Goal: Task Accomplishment & Management: Use online tool/utility

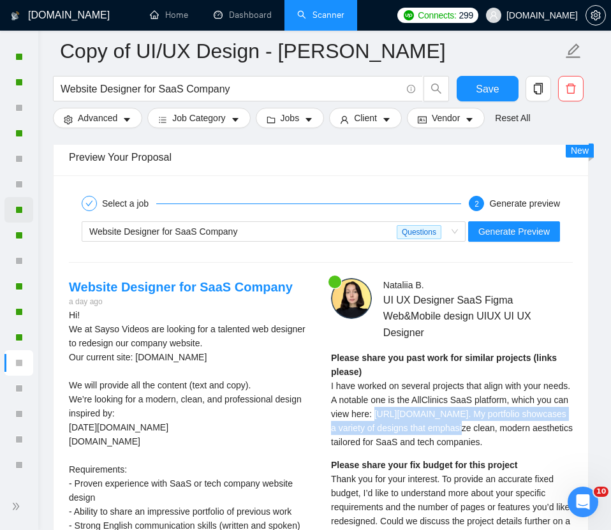
scroll to position [572, 0]
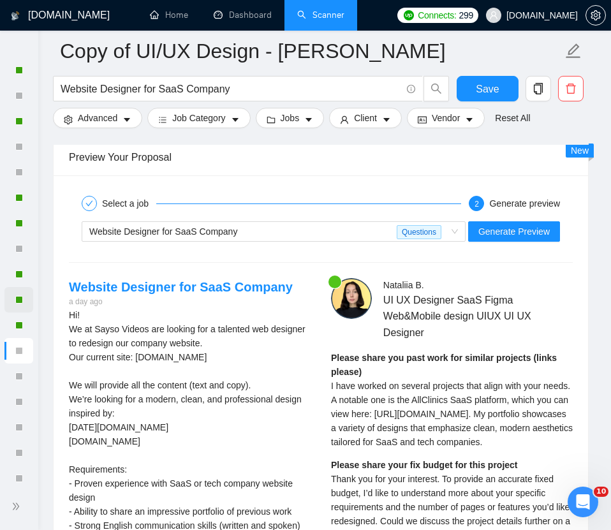
click at [11, 304] on div at bounding box center [18, 300] width 29 height 26
click at [15, 300] on div at bounding box center [19, 300] width 8 height 8
click at [334, 14] on link "Scanner" at bounding box center [320, 15] width 47 height 11
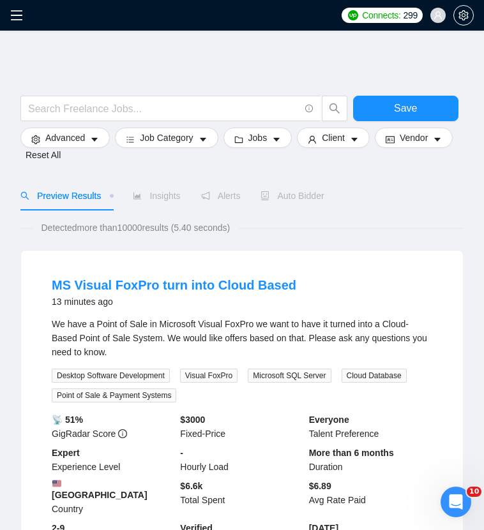
click at [11, 11] on icon "menu" at bounding box center [16, 15] width 11 height 10
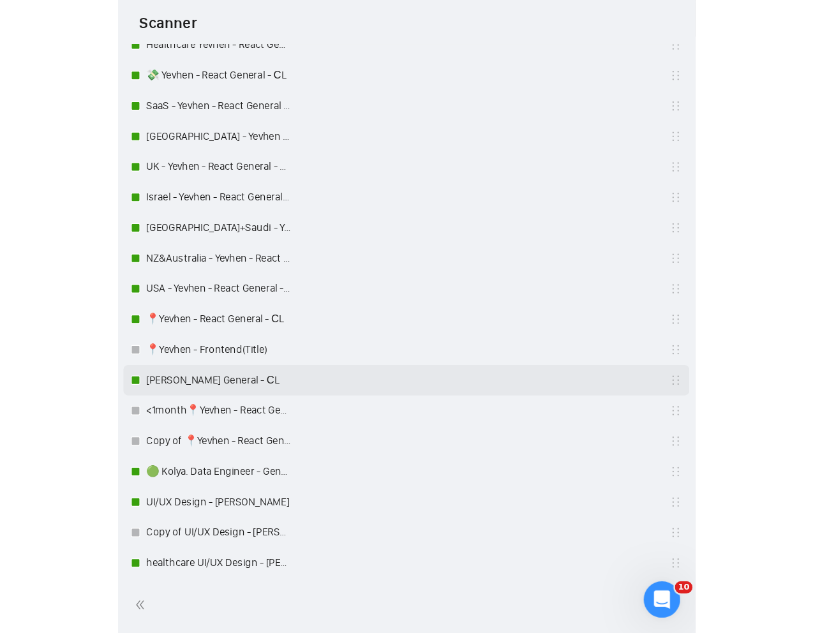
scroll to position [460, 0]
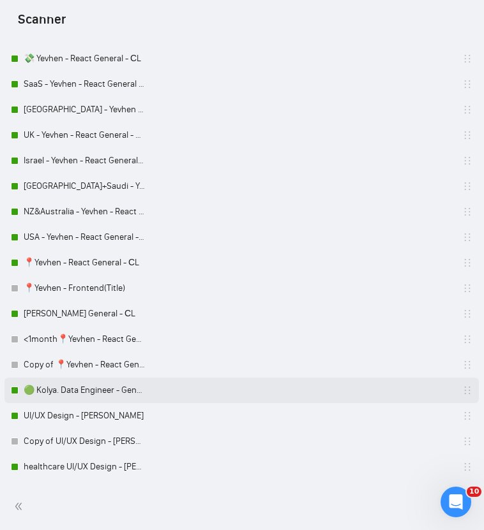
click at [50, 387] on link "🟢 Kolya. Data Engineer - General" at bounding box center [84, 391] width 121 height 26
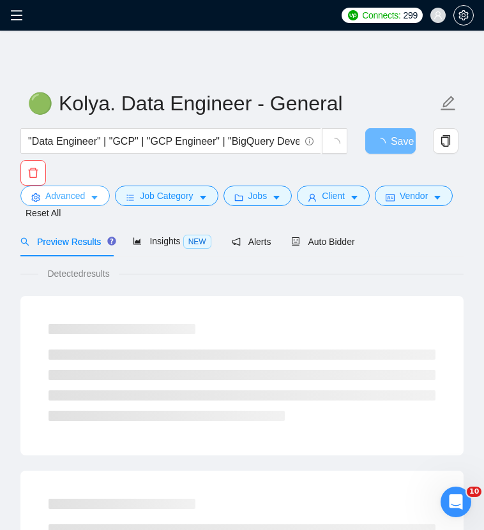
click at [65, 193] on span "Advanced" at bounding box center [65, 196] width 40 height 14
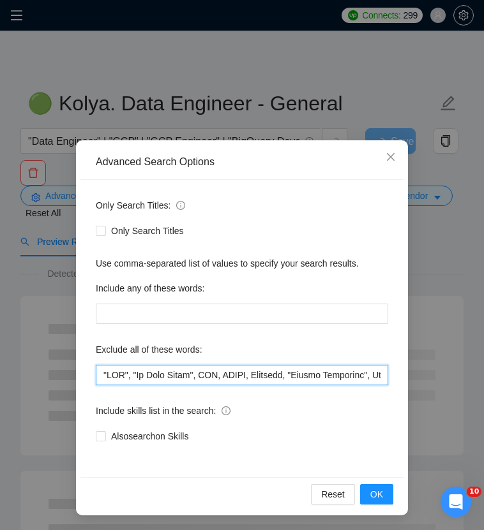
click at [101, 377] on input "text" at bounding box center [242, 375] width 292 height 20
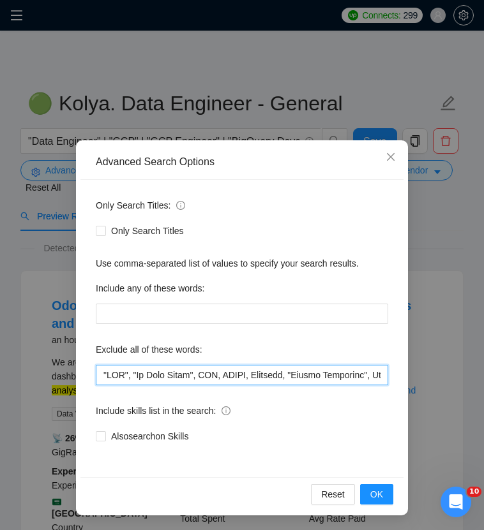
paste input "Odoo"
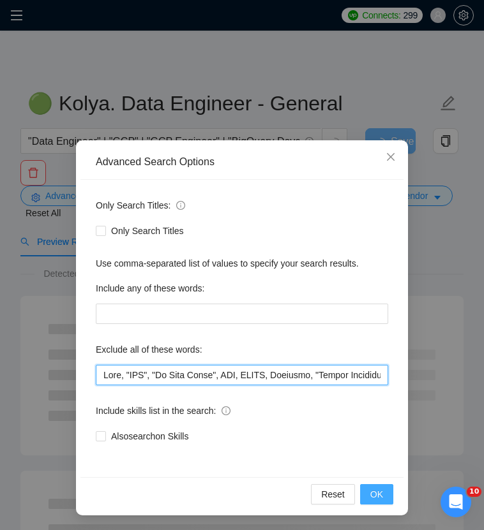
type input "Odoo, "GHL", "Go High Level", BIM, SCORM, Metabase, "Google Admanager", Excel, …"
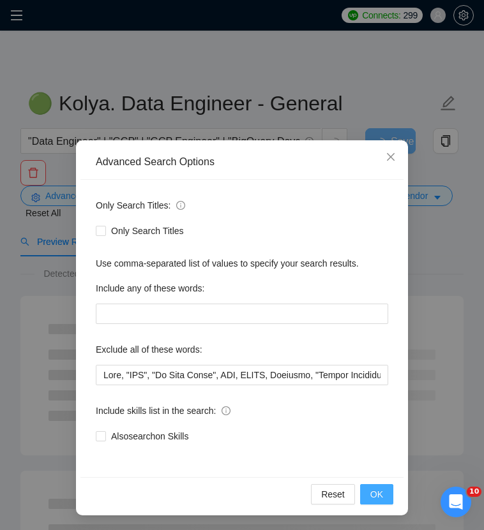
click at [374, 493] on span "OK" at bounding box center [376, 494] width 13 height 14
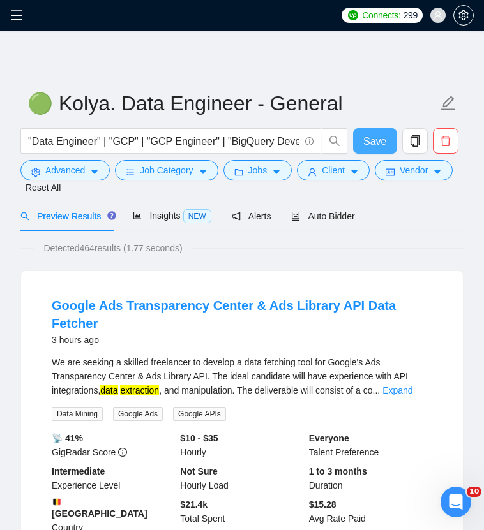
click at [369, 134] on span "Save" at bounding box center [374, 141] width 23 height 16
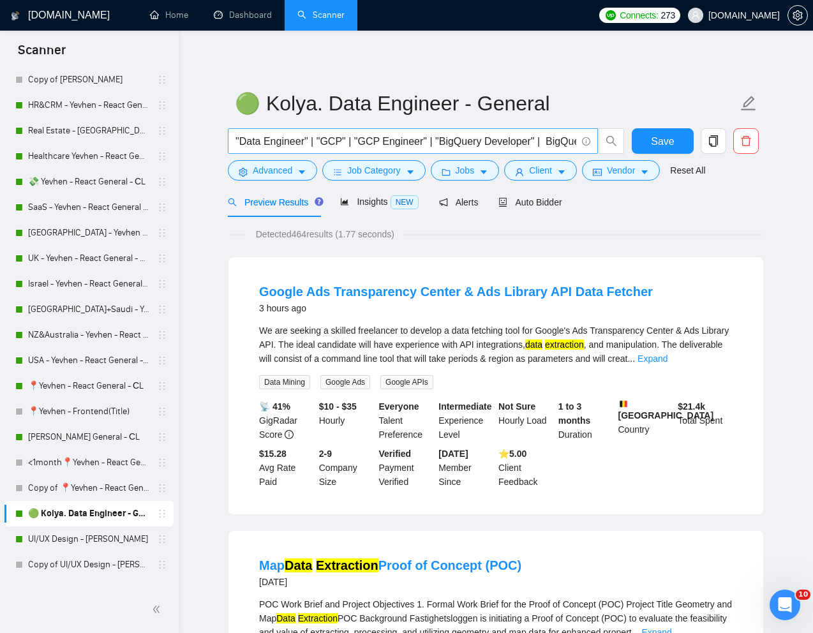
scroll to position [319, 0]
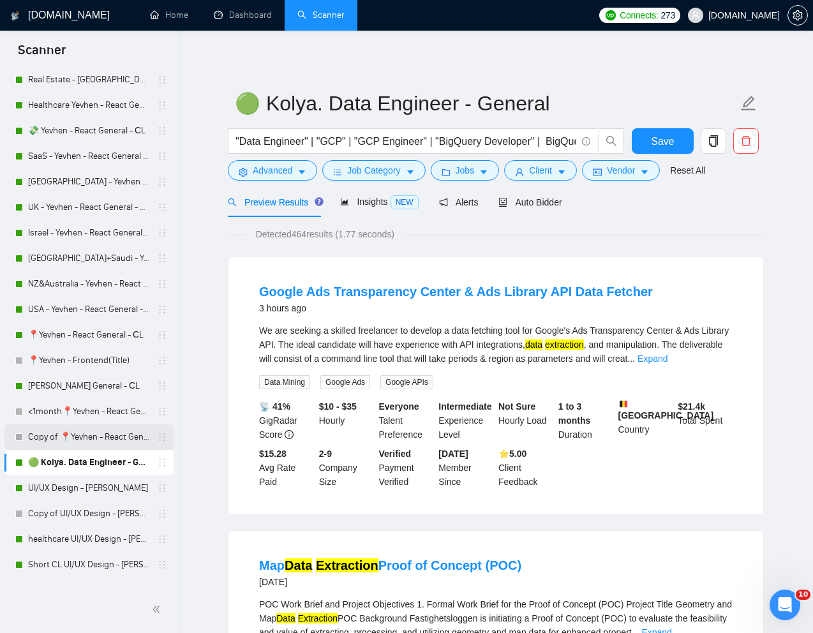
click at [48, 440] on link "Copy of 📍Yevhen - React General - СL" at bounding box center [88, 437] width 121 height 26
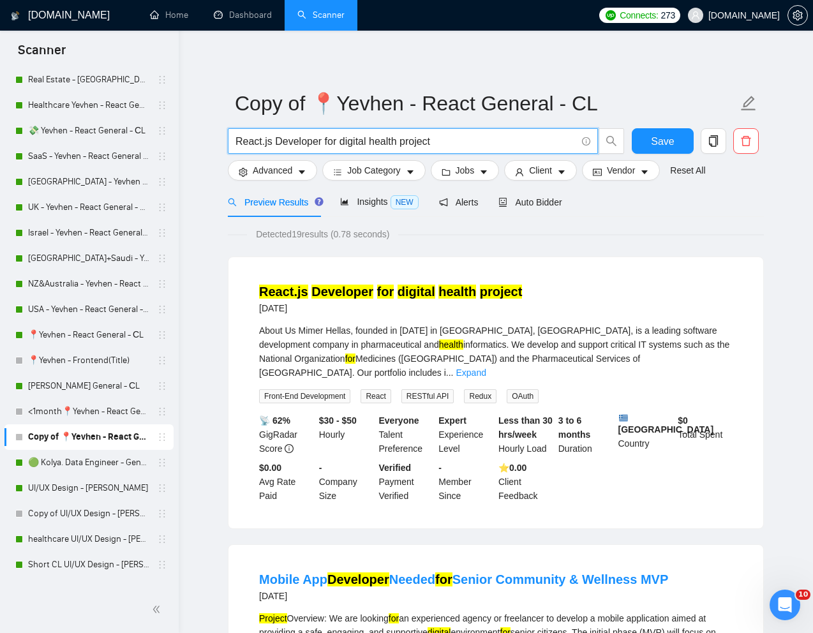
click at [463, 144] on input "React.js Developer for digital health project" at bounding box center [405, 141] width 341 height 16
paste input "Custom Newsletter Builder Tool"
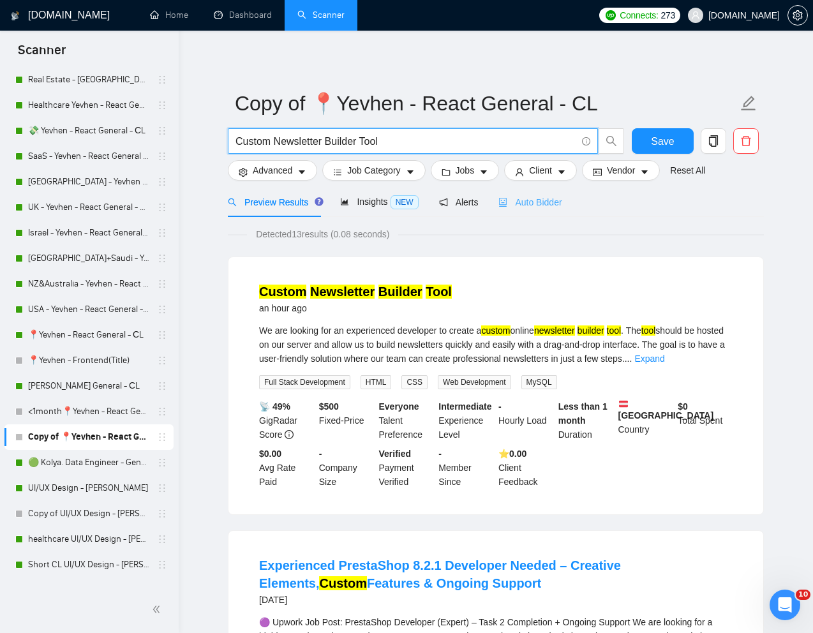
type input "Custom Newsletter Builder Tool"
click at [540, 211] on div "Auto Bidder" at bounding box center [529, 202] width 63 height 30
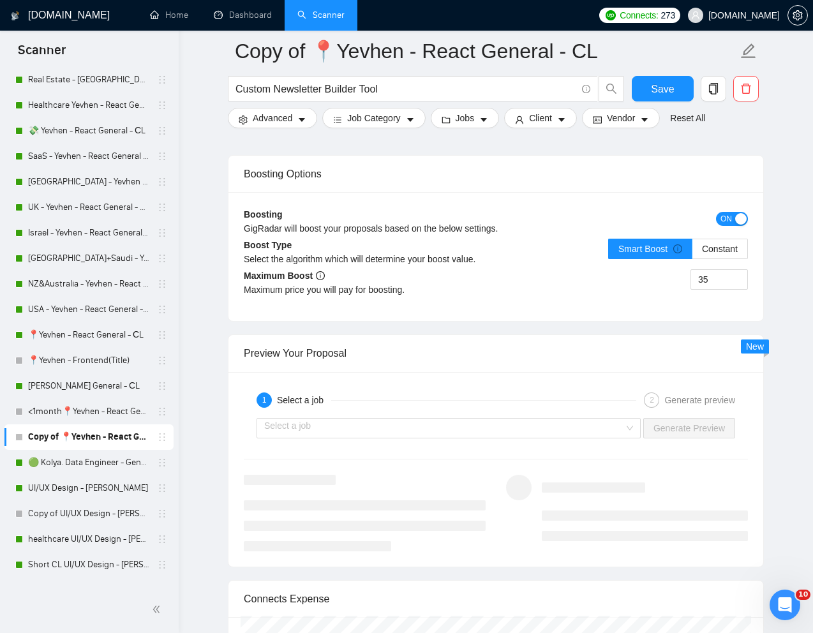
scroll to position [2533, 0]
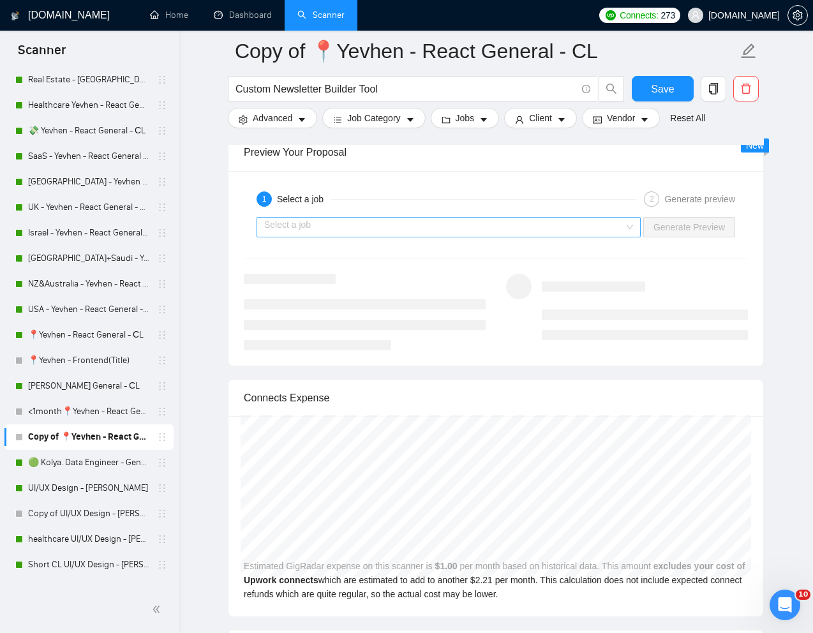
click at [457, 230] on input "search" at bounding box center [444, 227] width 360 height 19
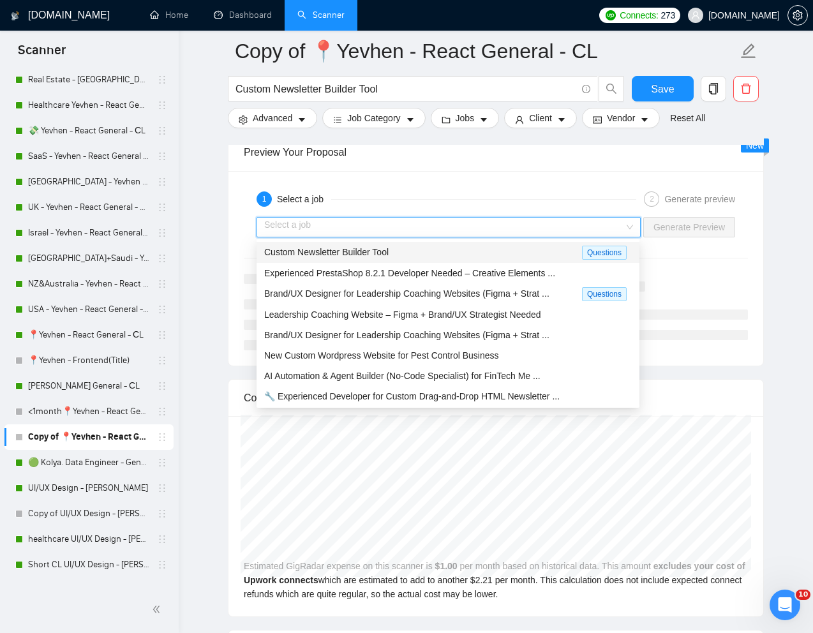
click at [379, 250] on span "Custom Newsletter Builder Tool" at bounding box center [326, 252] width 124 height 10
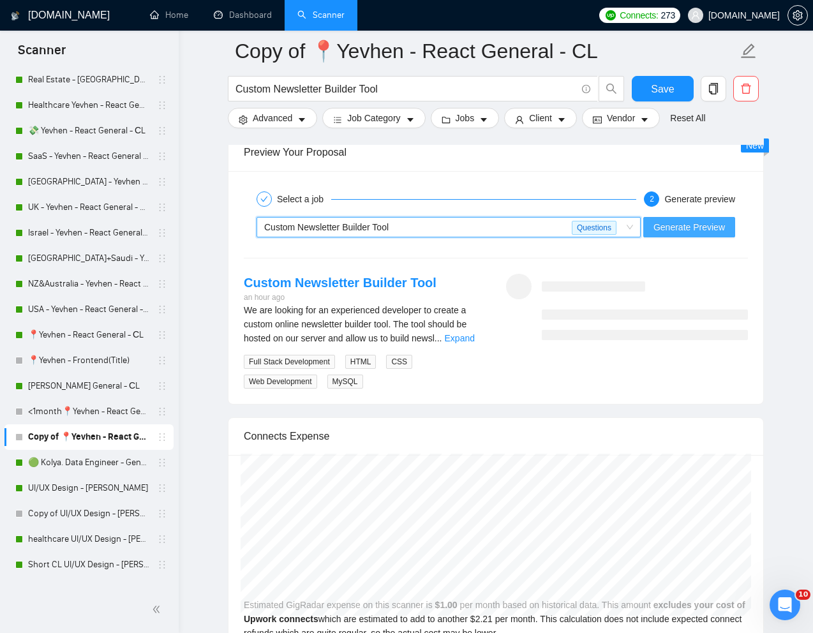
click at [611, 232] on span "Generate Preview" at bounding box center [688, 227] width 71 height 14
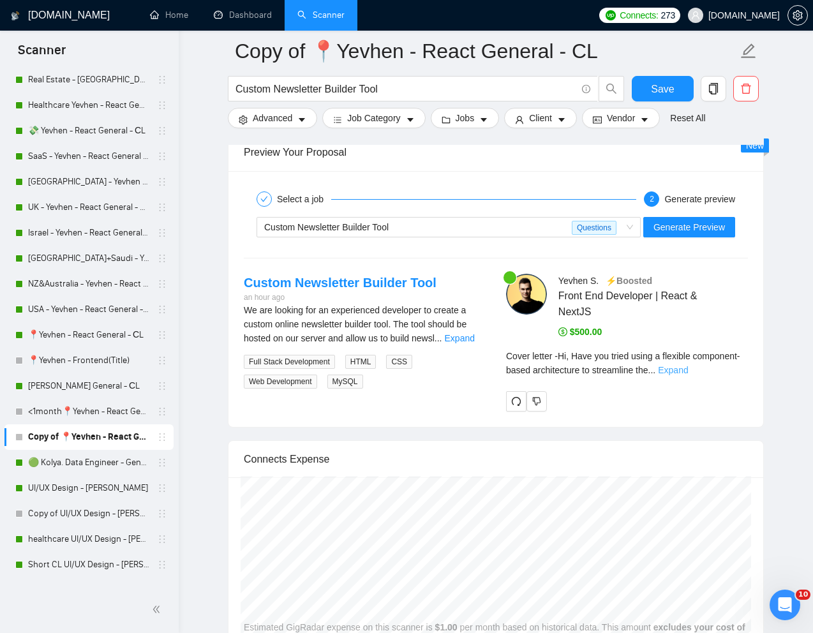
click at [611, 370] on link "Expand" at bounding box center [673, 370] width 30 height 10
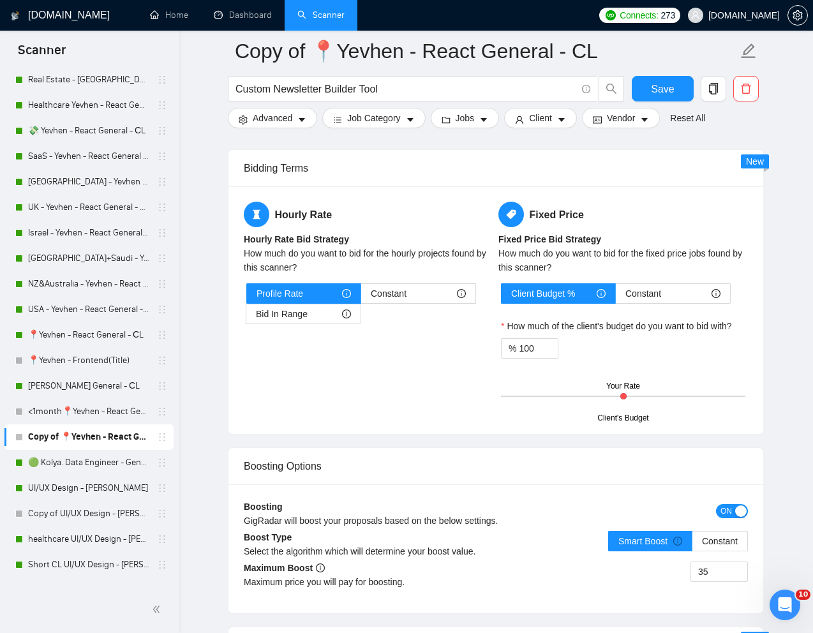
scroll to position [1968, 0]
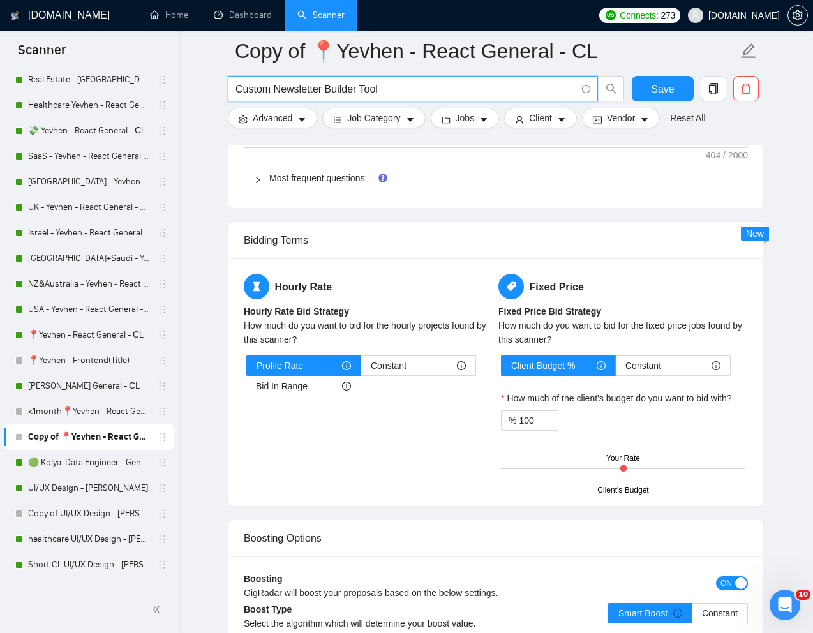
click at [332, 87] on input "Custom Newsletter Builder Tool" at bounding box center [405, 89] width 341 height 16
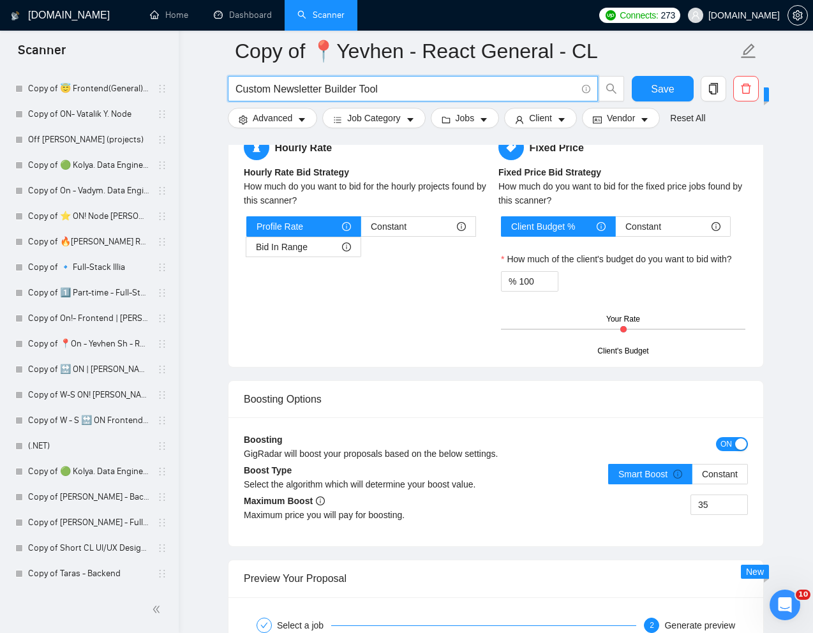
scroll to position [2149, 0]
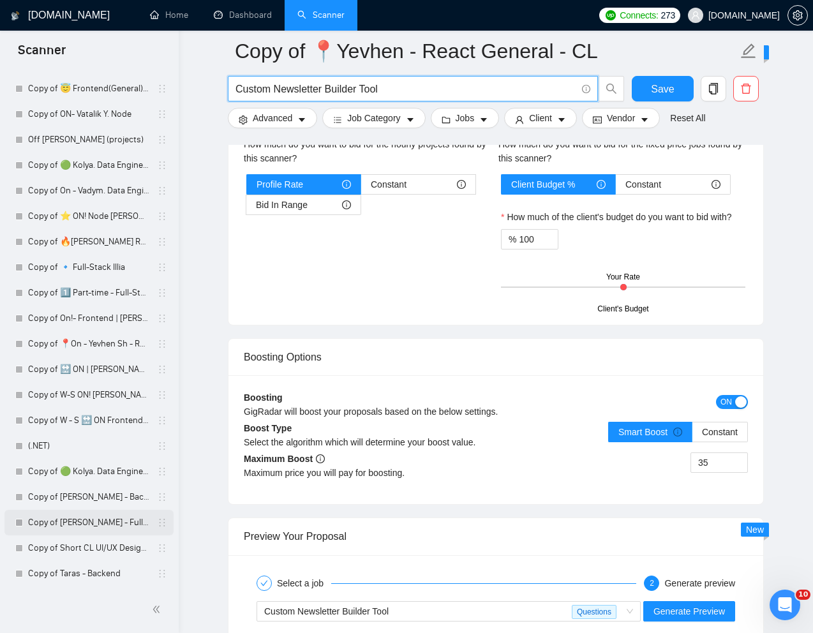
click at [96, 525] on link "Copy of [PERSON_NAME] - Full-Stack dev" at bounding box center [88, 523] width 121 height 26
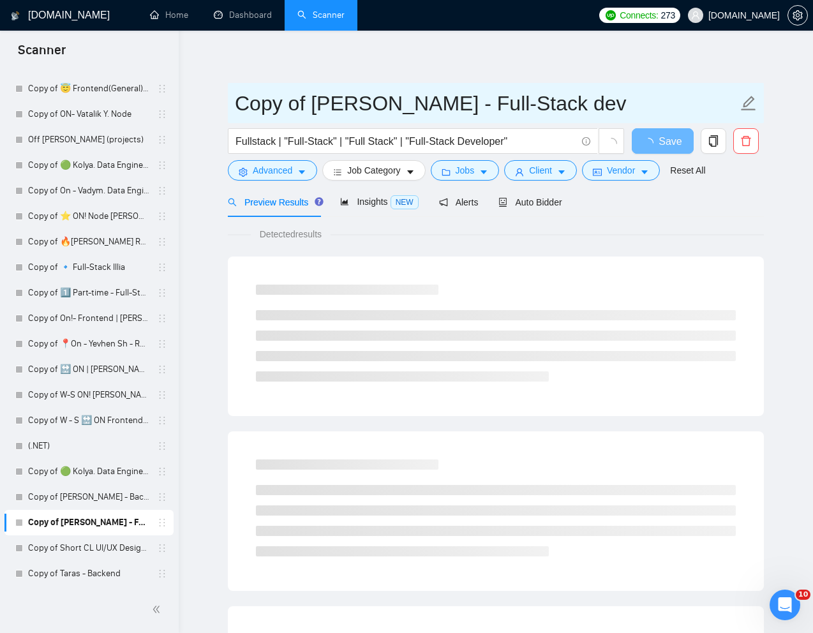
click at [426, 91] on input "Copy of [PERSON_NAME] - Full-Stack dev" at bounding box center [486, 103] width 503 height 32
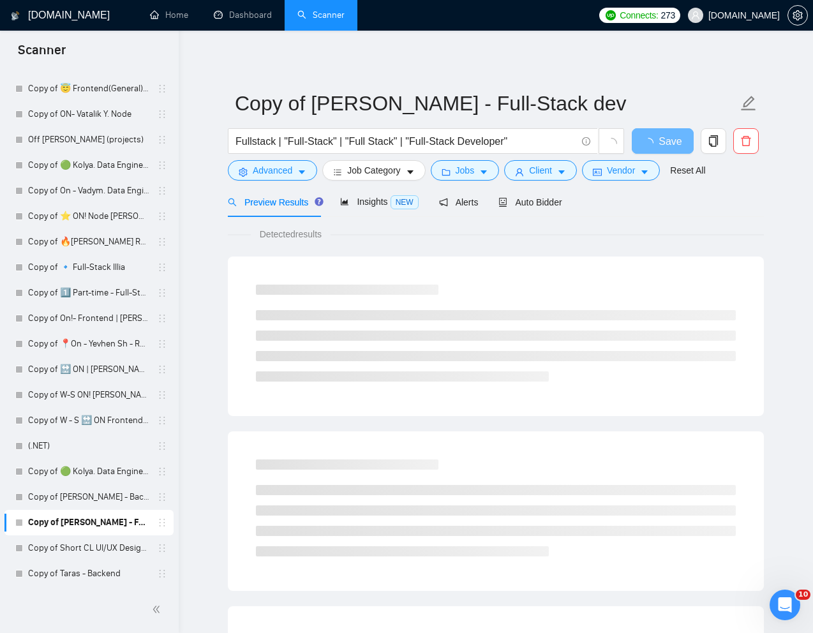
click at [505, 45] on div "GigRadar.io Home Dashboard Scanner Connects: 273 Seedium.io Copy of Kostya Zgar…" at bounding box center [496, 606] width 634 height 1213
click at [478, 143] on input "Fullstack | "Full-Stack" | "Full Stack" | "Full-Stack Developer"" at bounding box center [405, 141] width 341 height 16
paste input "Custom Newsletter Builder Tool"
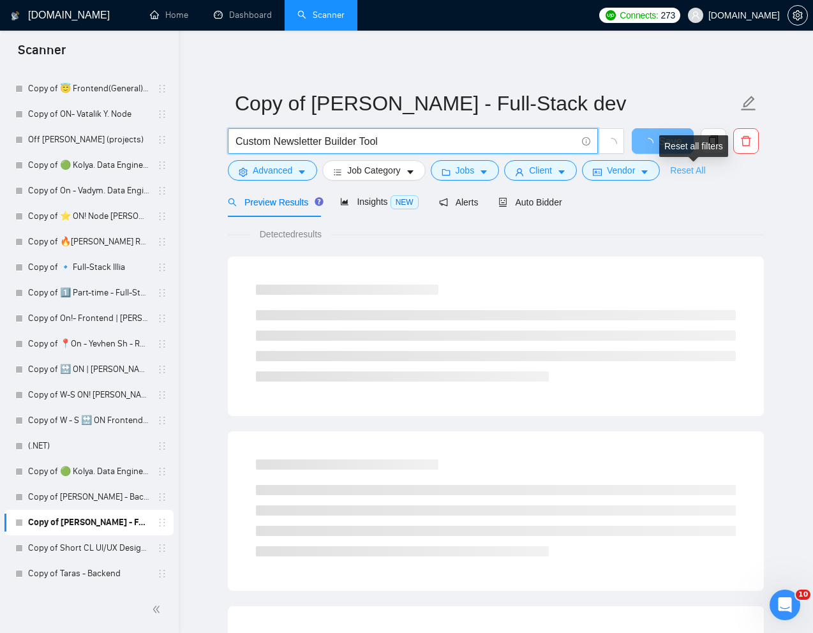
type input "Custom Newsletter Builder Tool"
click at [611, 172] on link "Reset All" at bounding box center [687, 170] width 35 height 14
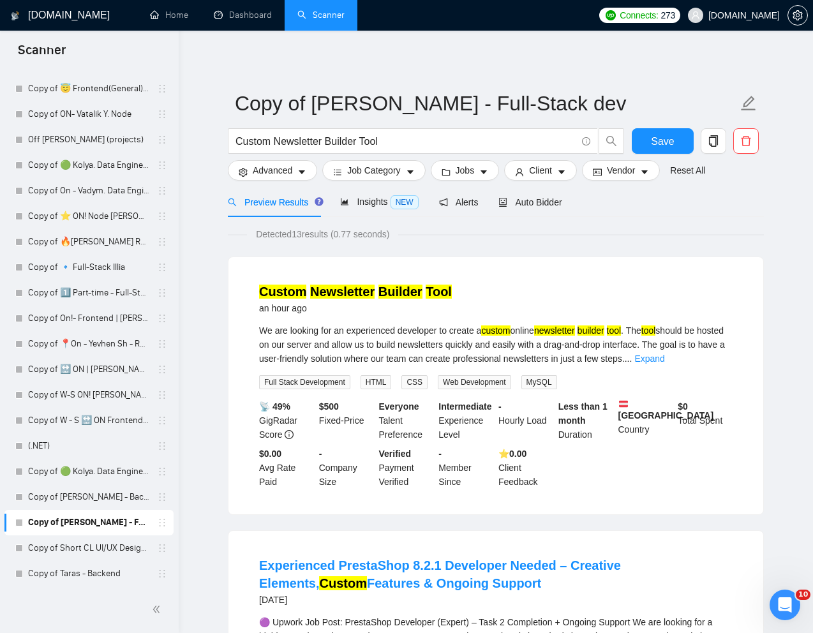
click at [540, 210] on div "Auto Bidder" at bounding box center [529, 202] width 63 height 30
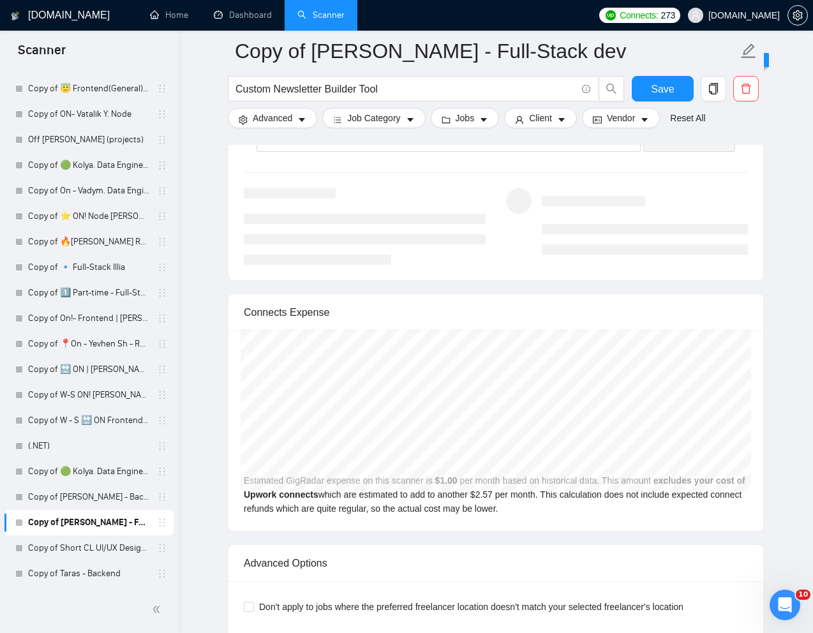
scroll to position [2483, 0]
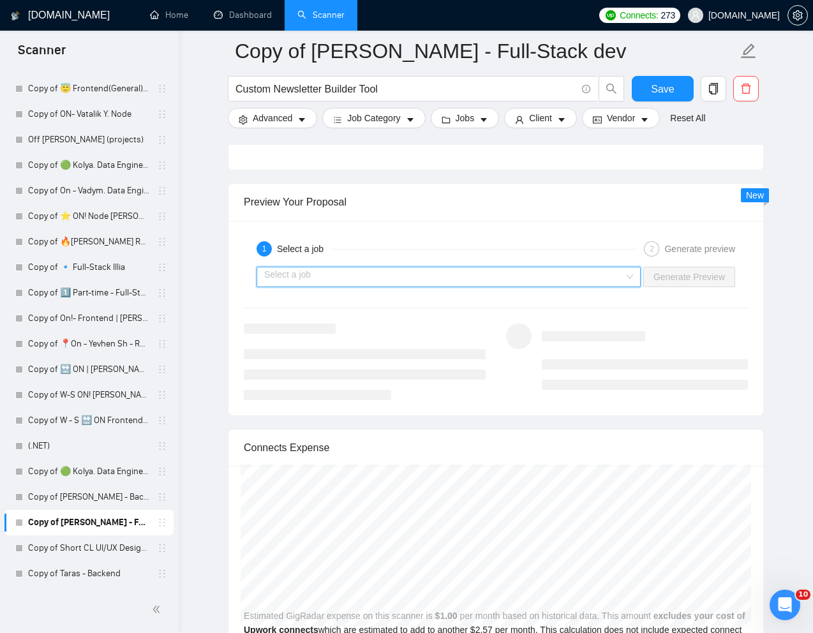
click at [595, 279] on input "search" at bounding box center [444, 276] width 360 height 19
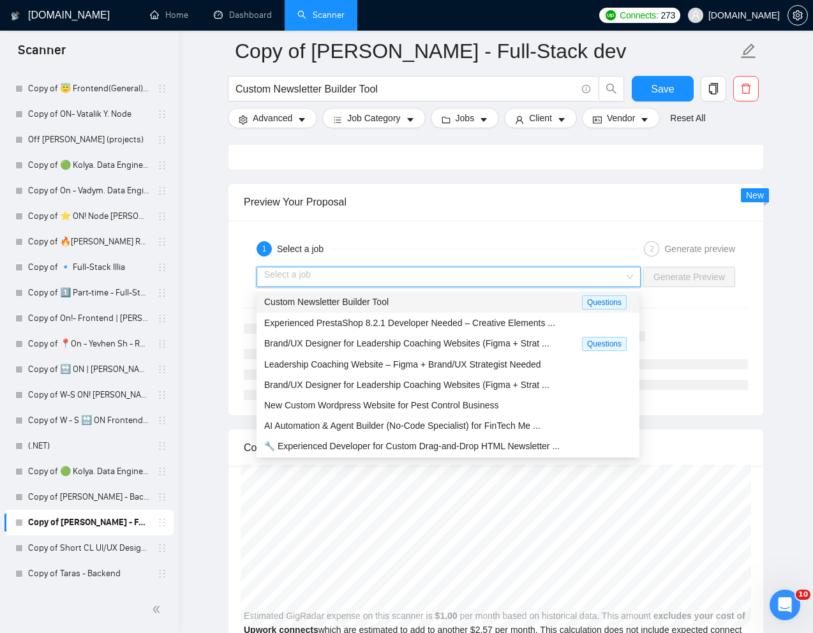
click at [493, 304] on div "Custom Newsletter Builder Tool" at bounding box center [423, 302] width 318 height 15
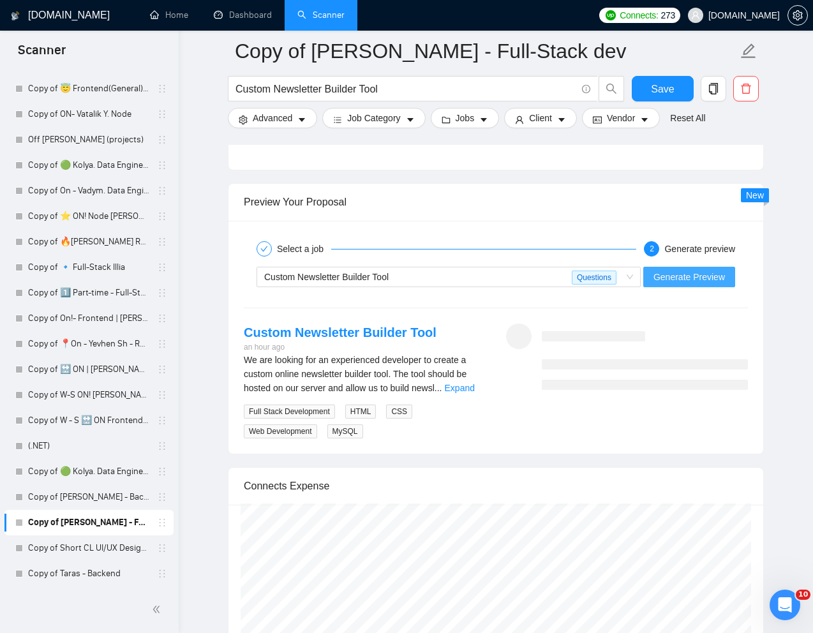
click at [611, 283] on button "Generate Preview" at bounding box center [689, 277] width 92 height 20
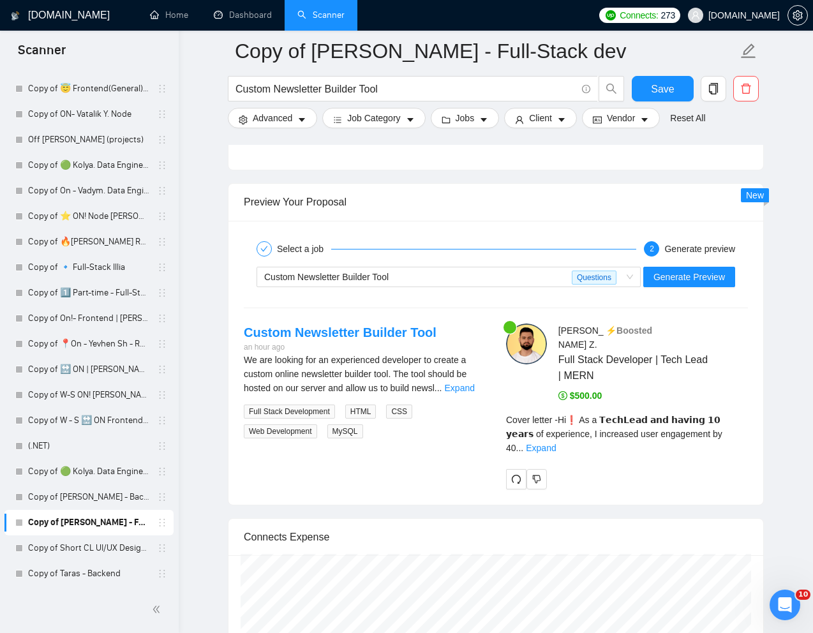
click at [556, 443] on link "Expand" at bounding box center [541, 448] width 30 height 10
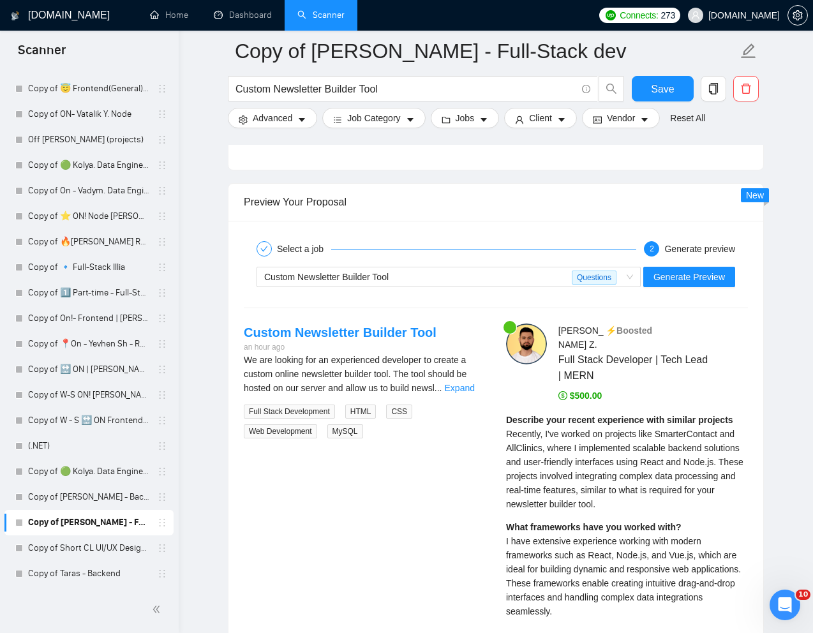
click at [611, 429] on span "Recently, I've worked on projects like SmarterContact and AllClinics, where I i…" at bounding box center [624, 469] width 237 height 80
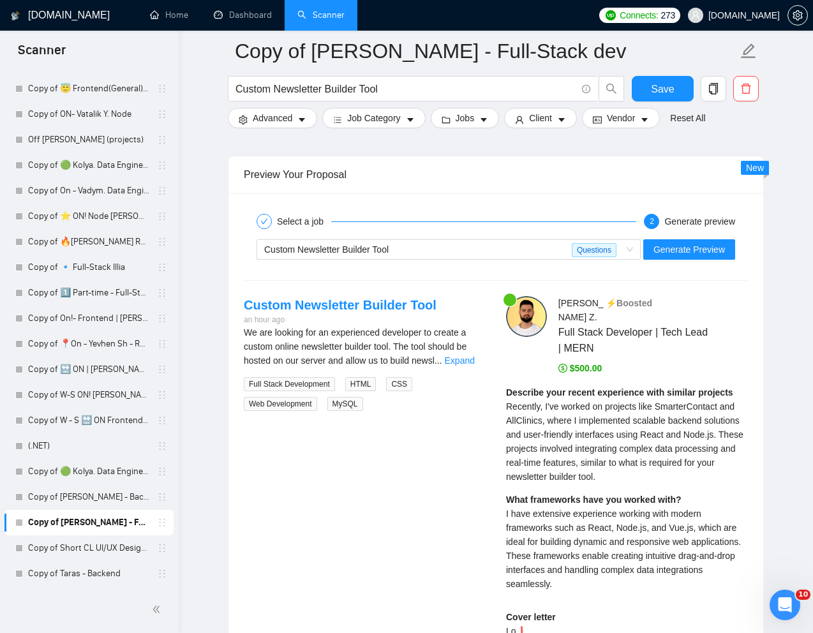
scroll to position [2524, 0]
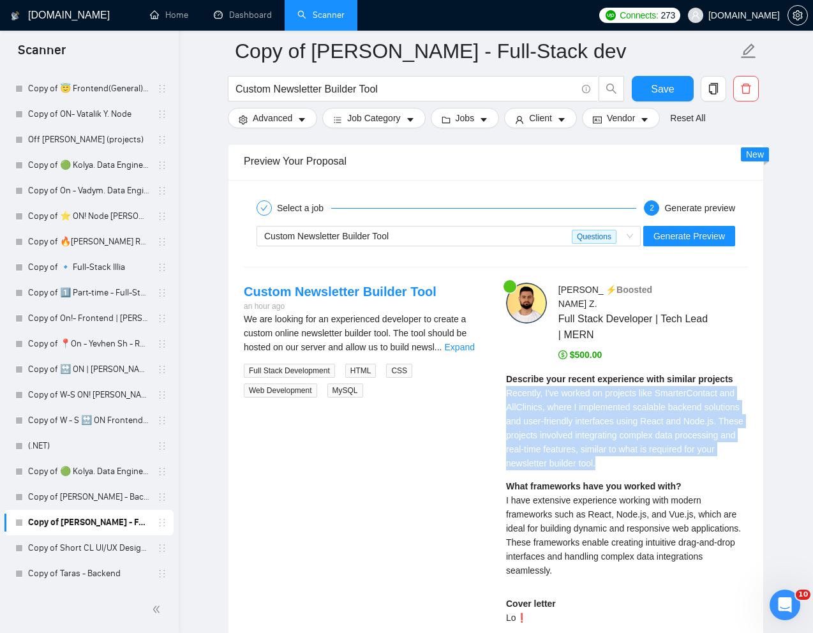
drag, startPoint x: 505, startPoint y: 377, endPoint x: 683, endPoint y: 456, distance: 195.4
copy span "Recently, I've worked on projects like SmarterContact and AllClinics, where I i…"
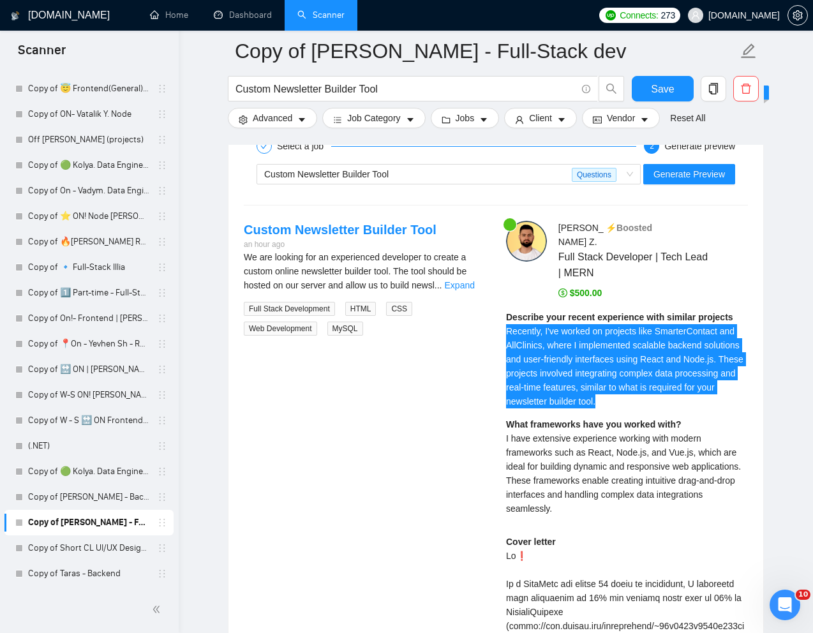
scroll to position [2617, 0]
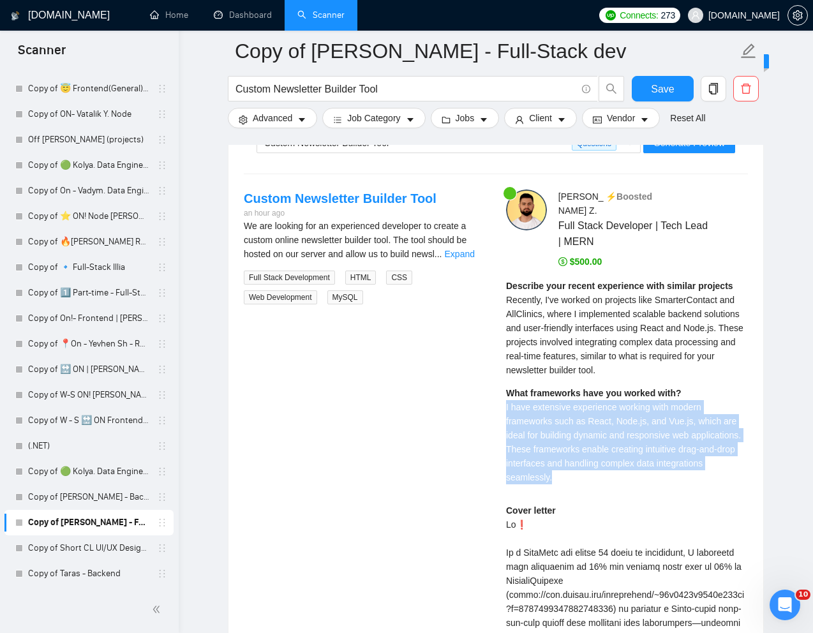
drag, startPoint x: 498, startPoint y: 394, endPoint x: 638, endPoint y: 467, distance: 157.8
click at [611, 467] on div "Kostya Z . ⚡️Boosted Full Stack Developer | Tech Lead | MERN $500.00 Describe y…" at bounding box center [627, 559] width 262 height 741
copy span "I have extensive experience working with modern frameworks such as React, Node.…"
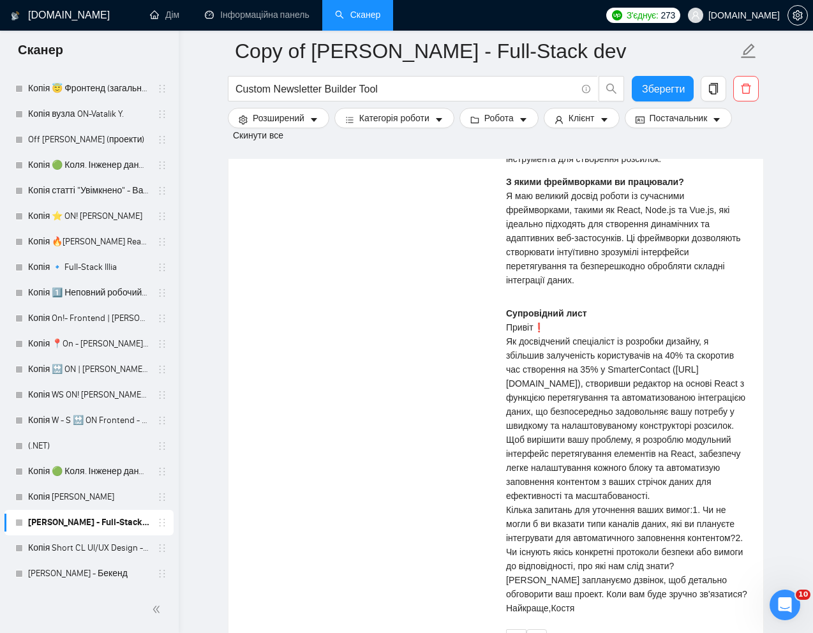
scroll to position [2990, 0]
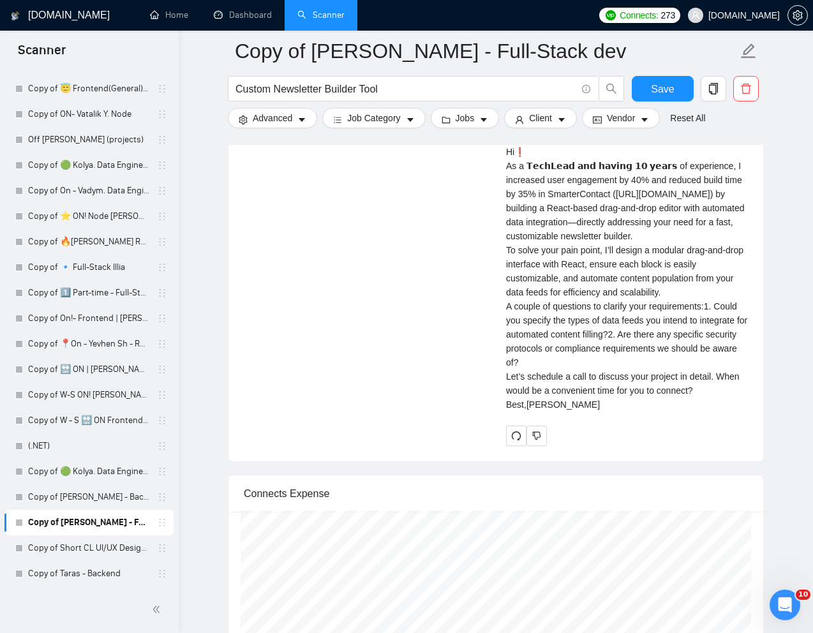
drag, startPoint x: 600, startPoint y: 415, endPoint x: 591, endPoint y: 413, distance: 9.1
click at [599, 411] on div "Cover letter Hi❗ As a 𝗧𝗲𝗰𝗵𝗟𝗲𝗮𝗱 𝗮𝗻𝗱 𝗵𝗮𝘃𝗶𝗻𝗴 𝟭𝟬 𝘆𝗲𝗮𝗿𝘀 of experience, I increased u…" at bounding box center [627, 271] width 242 height 281
drag, startPoint x: 516, startPoint y: 377, endPoint x: 684, endPoint y: 393, distance: 168.5
click at [611, 393] on div "Cover letter Hi❗ As a 𝗧𝗲𝗰𝗵𝗟𝗲𝗮𝗱 𝗮𝗻𝗱 𝗵𝗮𝘃𝗶𝗻𝗴 𝟭𝟬 𝘆𝗲𝗮𝗿𝘀 of experience, I increased u…" at bounding box center [627, 271] width 242 height 281
copy div "Could you specify the types of data feeds you intend to integrate for automated…"
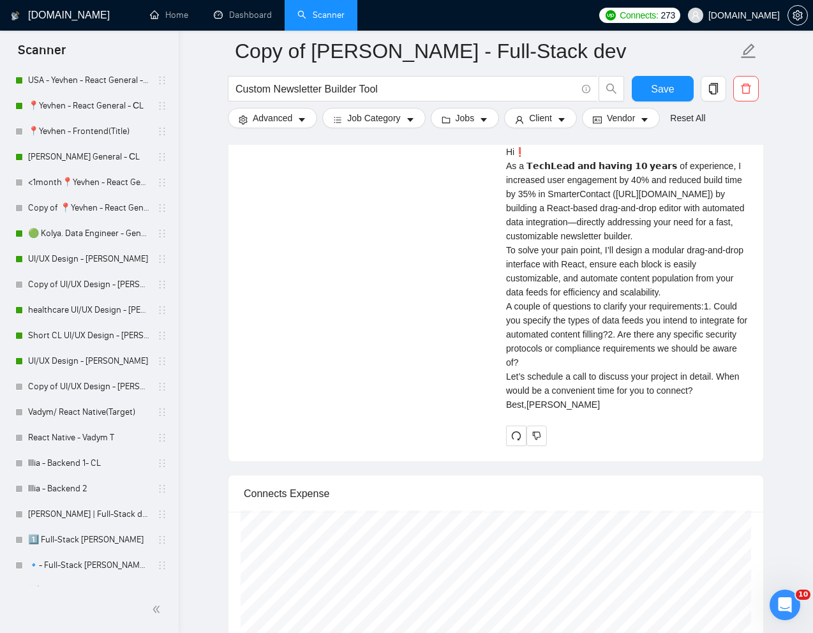
scroll to position [539, 0]
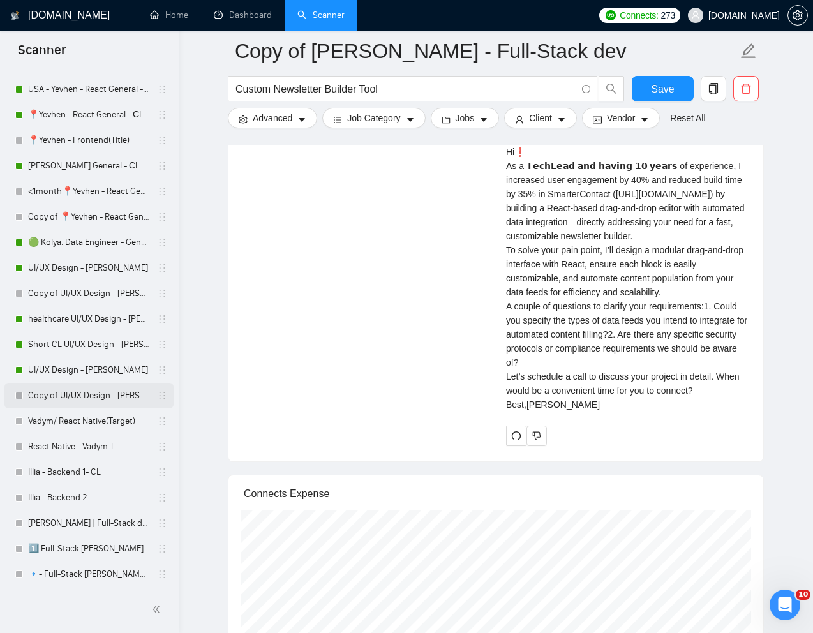
click at [64, 392] on link "Copy of UI/UX Design - [PERSON_NAME]" at bounding box center [88, 396] width 121 height 26
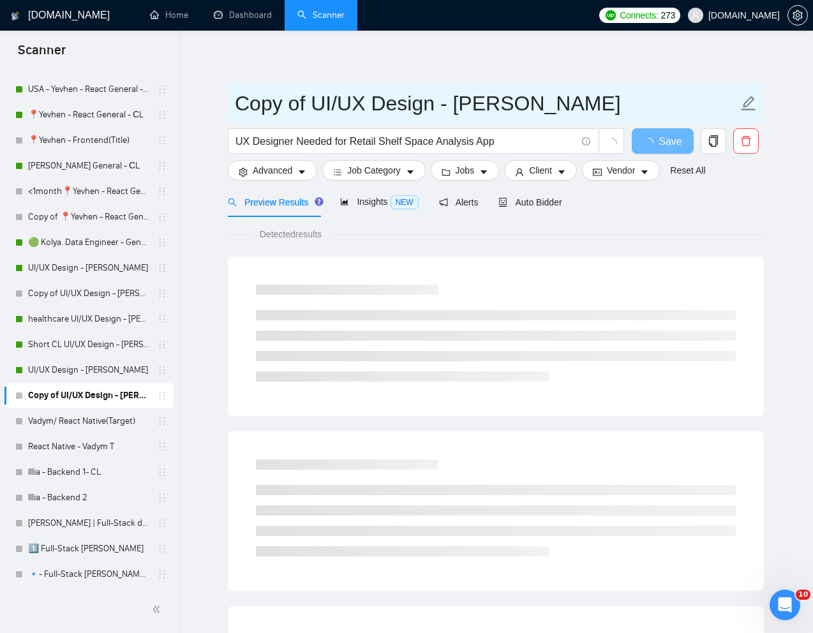
click at [396, 85] on span "Copy of UI/UX Design - [PERSON_NAME]" at bounding box center [496, 103] width 536 height 40
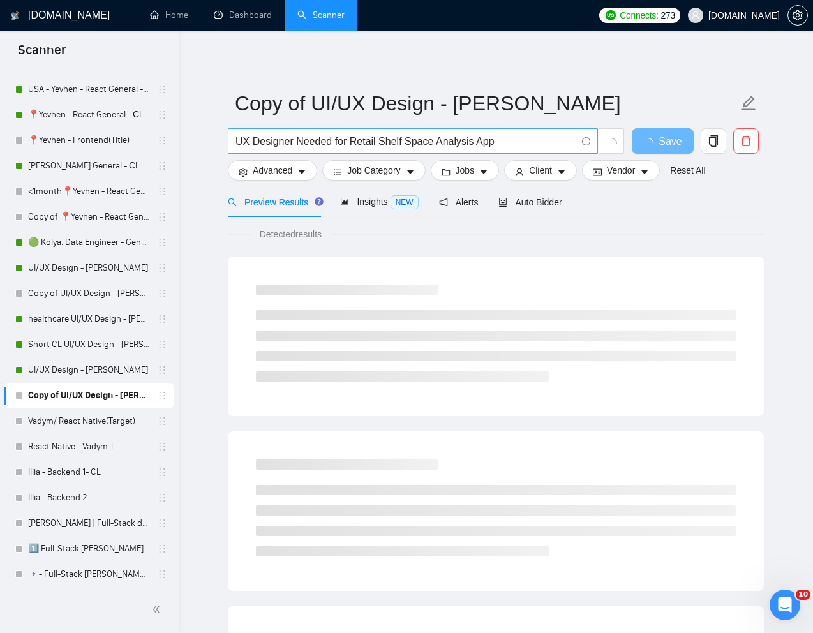
click at [366, 147] on input "UX Designer Needed for Retail Shelf Space Analysis App" at bounding box center [405, 141] width 341 height 16
paste input "Experienced web & app designers for UK agency"
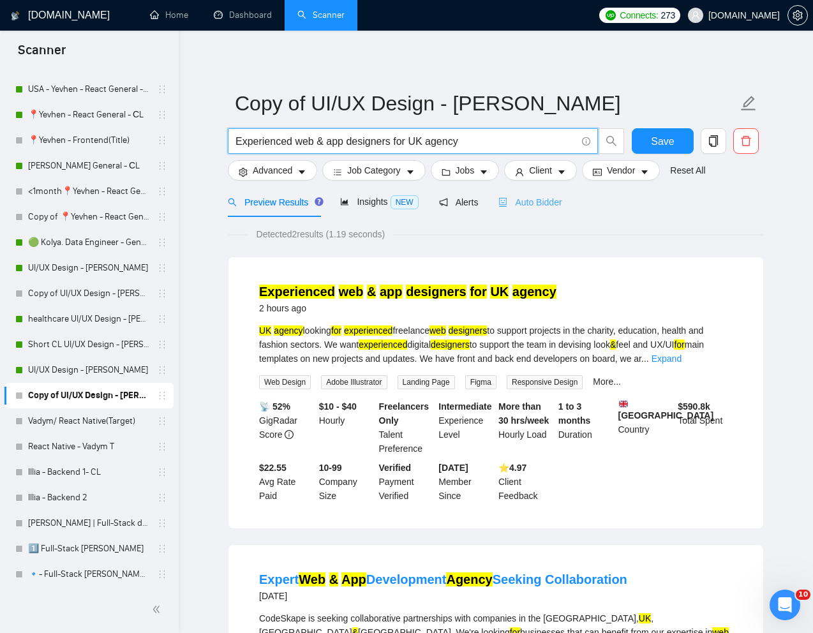
type input "Experienced web & app designers for UK agency"
click at [544, 197] on span "Auto Bidder" at bounding box center [529, 202] width 63 height 10
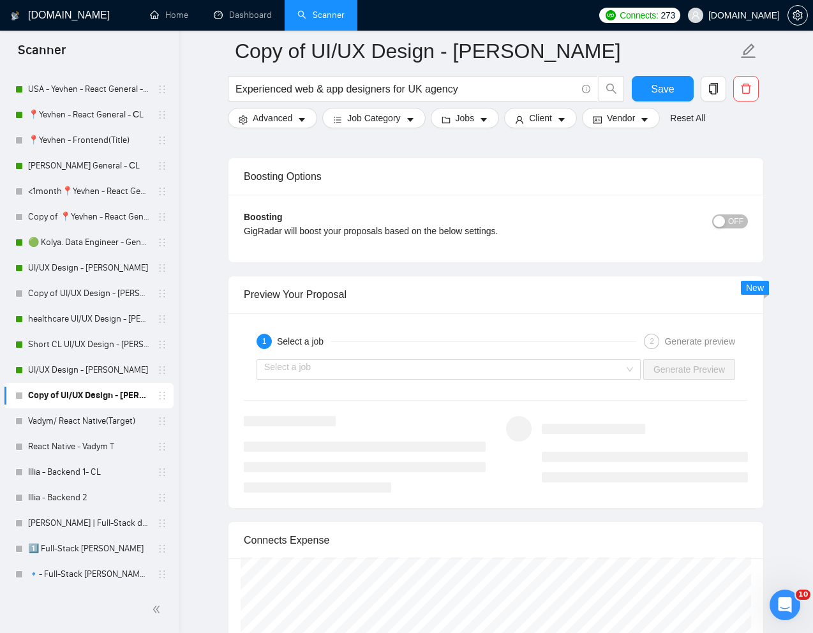
scroll to position [2389, 0]
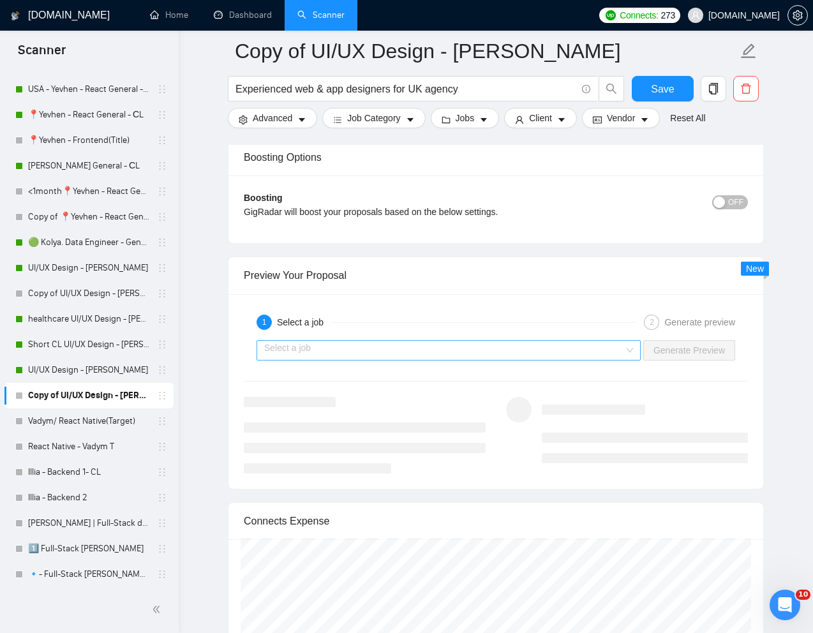
click at [560, 346] on input "search" at bounding box center [444, 350] width 360 height 19
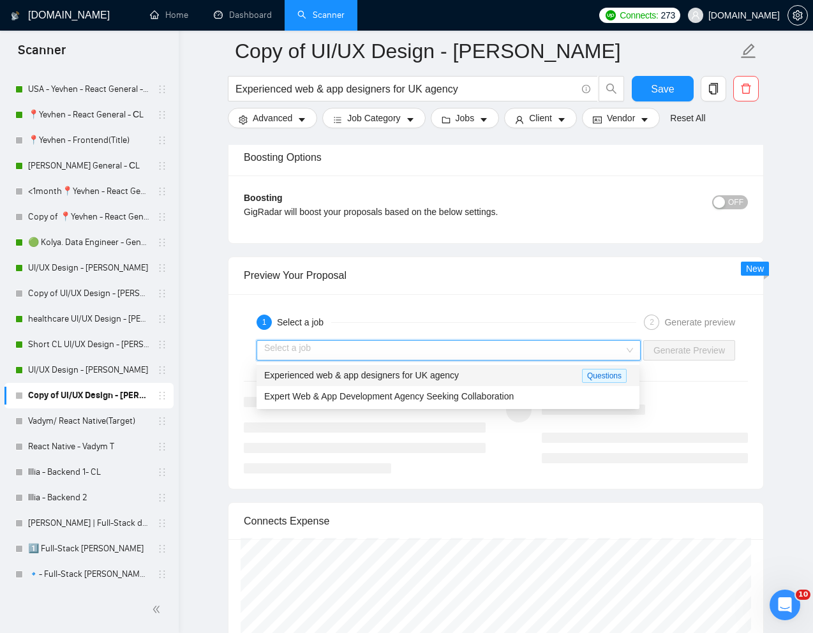
click at [436, 370] on span "Experienced web & app designers for UK agency" at bounding box center [361, 375] width 195 height 10
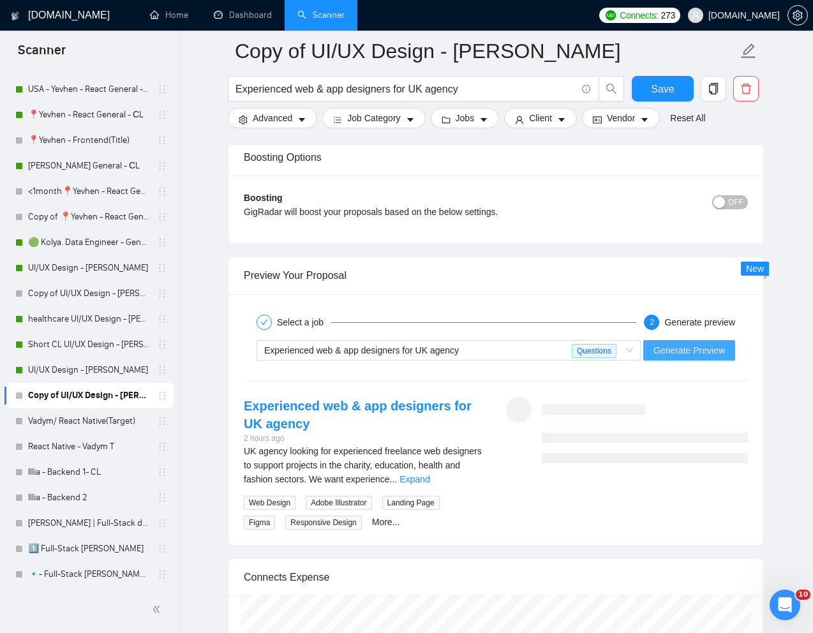
click at [611, 360] on button "Generate Preview" at bounding box center [689, 350] width 92 height 20
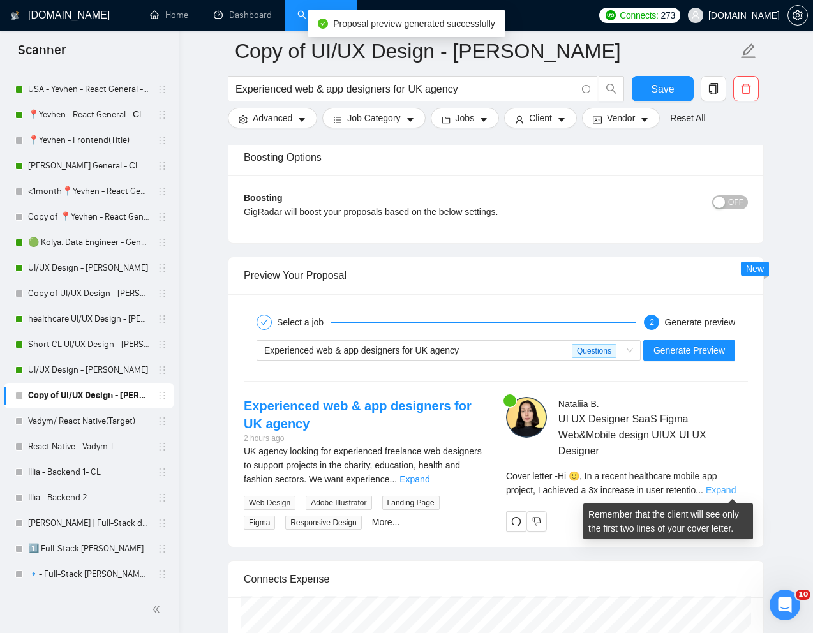
click at [611, 488] on link "Expand" at bounding box center [721, 490] width 30 height 10
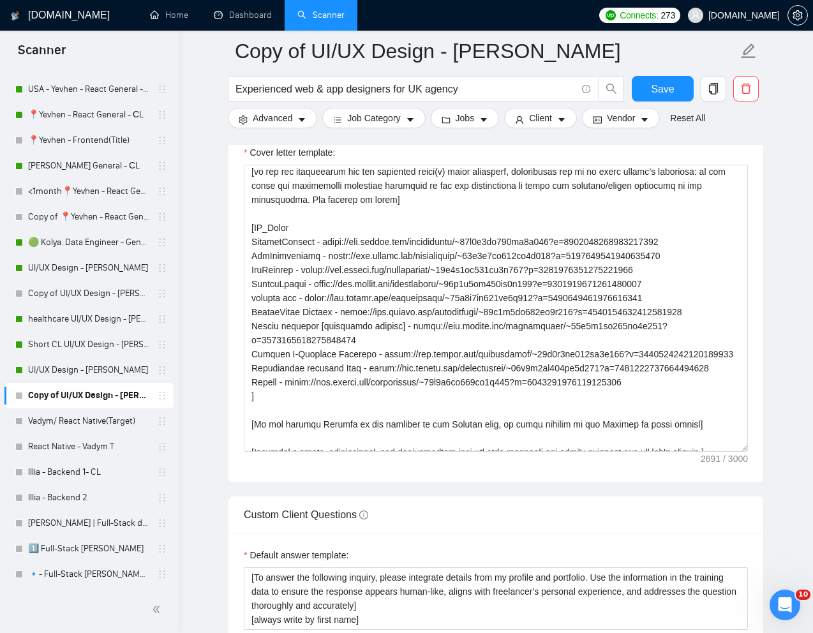
scroll to position [194, 0]
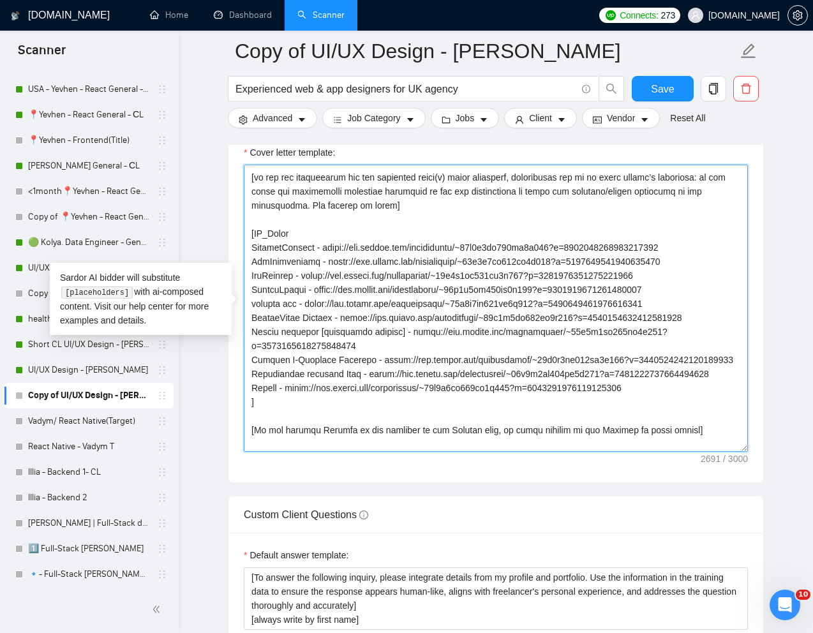
drag, startPoint x: 253, startPoint y: 276, endPoint x: 699, endPoint y: 281, distance: 446.6
click at [611, 281] on textarea "Cover letter template:" at bounding box center [496, 308] width 504 height 287
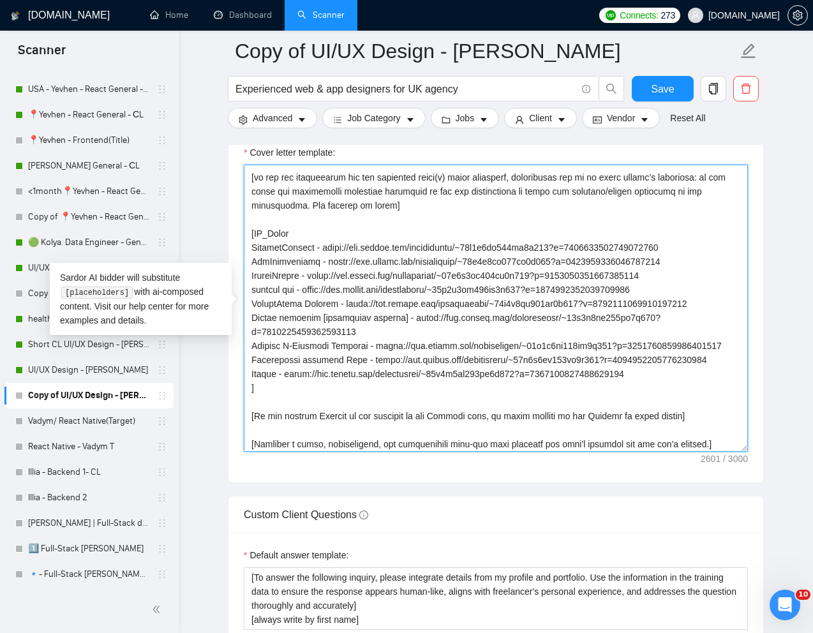
click at [410, 328] on textarea "Cover letter template:" at bounding box center [496, 308] width 504 height 287
paste textarea "Loremips dolo [sita conse]? A’el sed doe tempori [Utlab e dolorema aliquaen adm…"
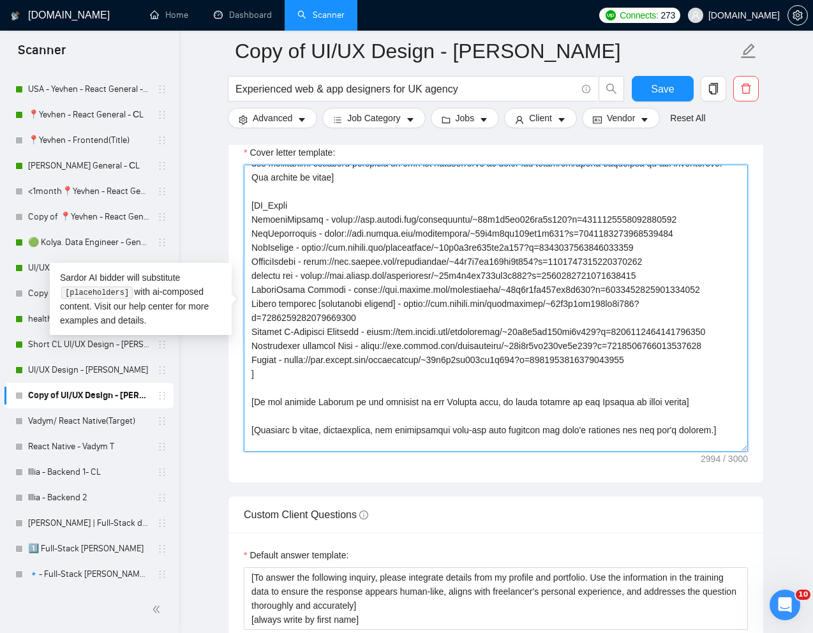
scroll to position [320, 0]
drag, startPoint x: 251, startPoint y: 248, endPoint x: 691, endPoint y: 248, distance: 439.6
click at [611, 248] on textarea "Cover letter template:" at bounding box center [496, 308] width 504 height 287
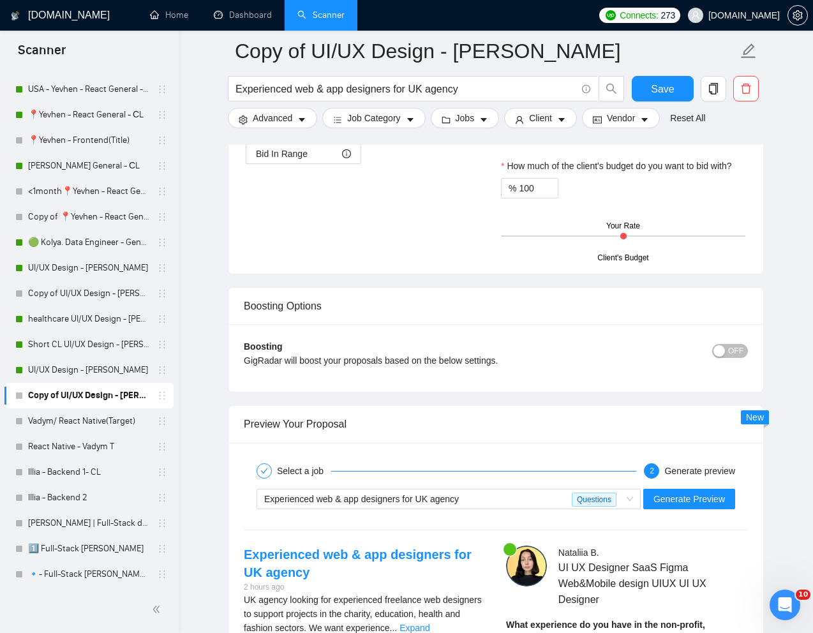
scroll to position [2246, 0]
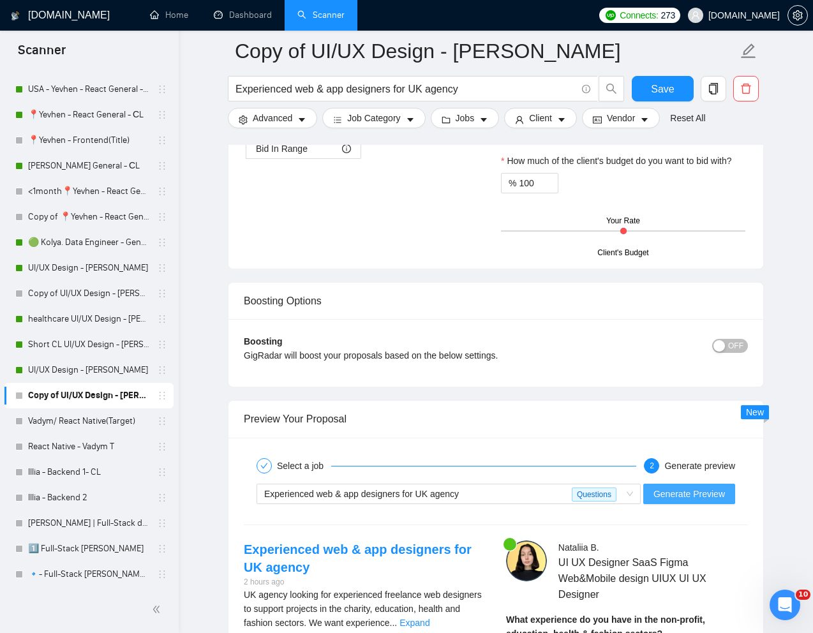
type textarea "Loremips dolo [sita conse]? A’el sed doe tempori [Utlab e dolorema aliquaen adm…"
click at [611, 497] on span "Generate Preview" at bounding box center [688, 494] width 71 height 14
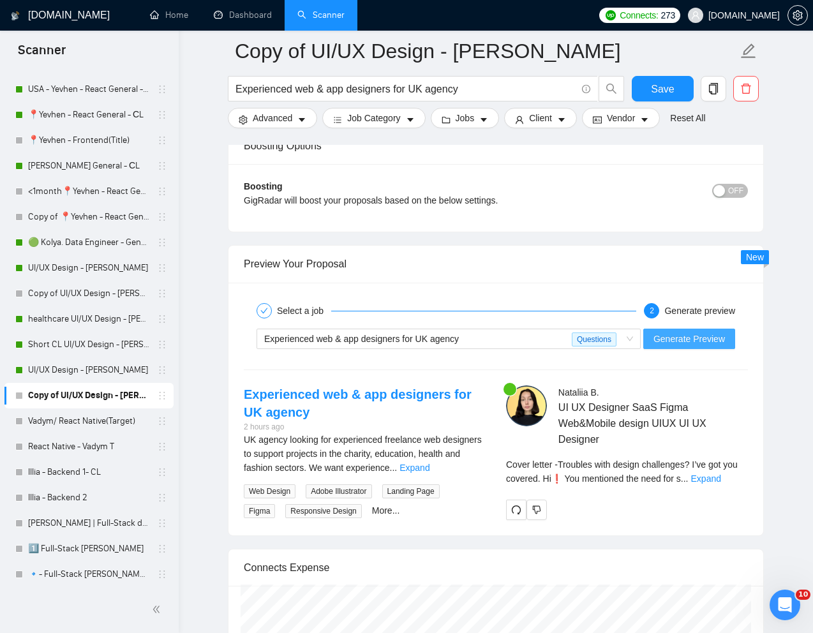
scroll to position [2406, 0]
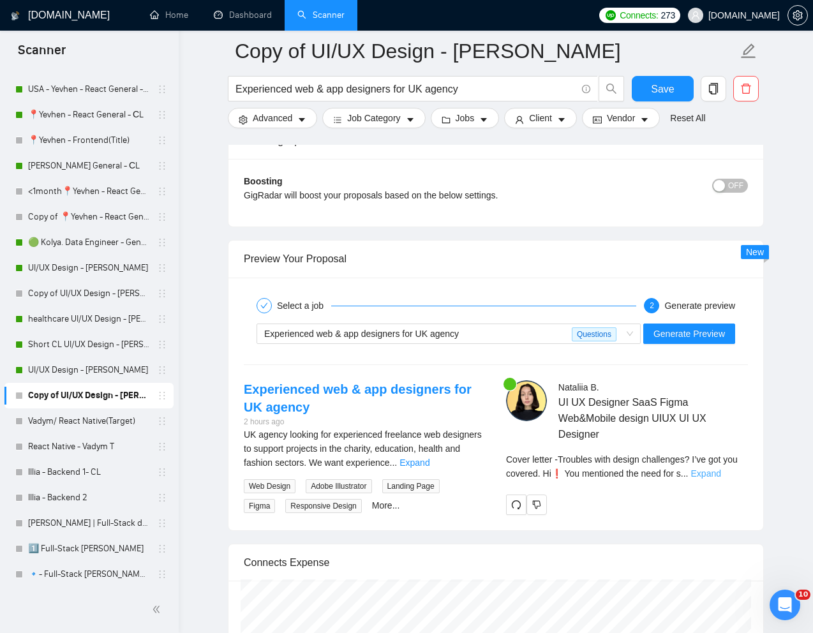
click at [611, 476] on link "Expand" at bounding box center [706, 473] width 30 height 10
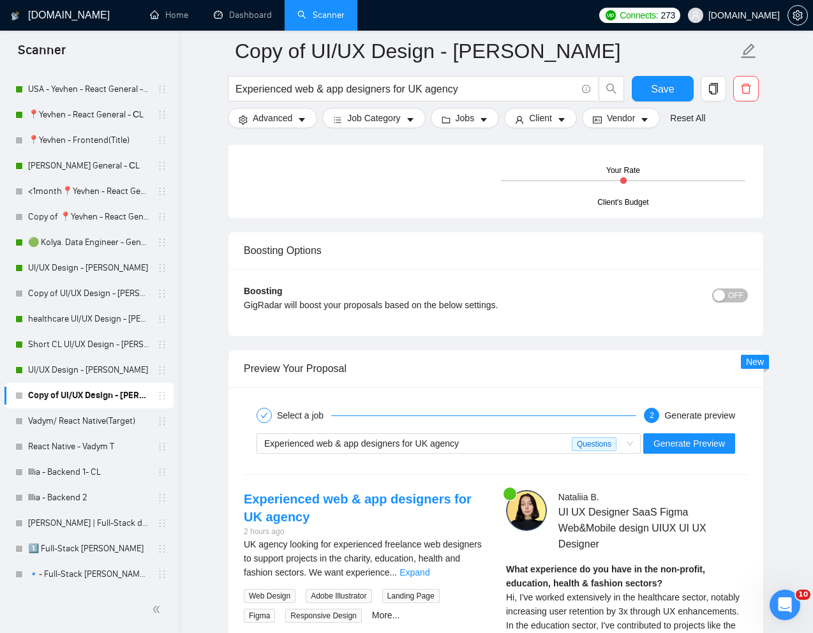
scroll to position [2243, 0]
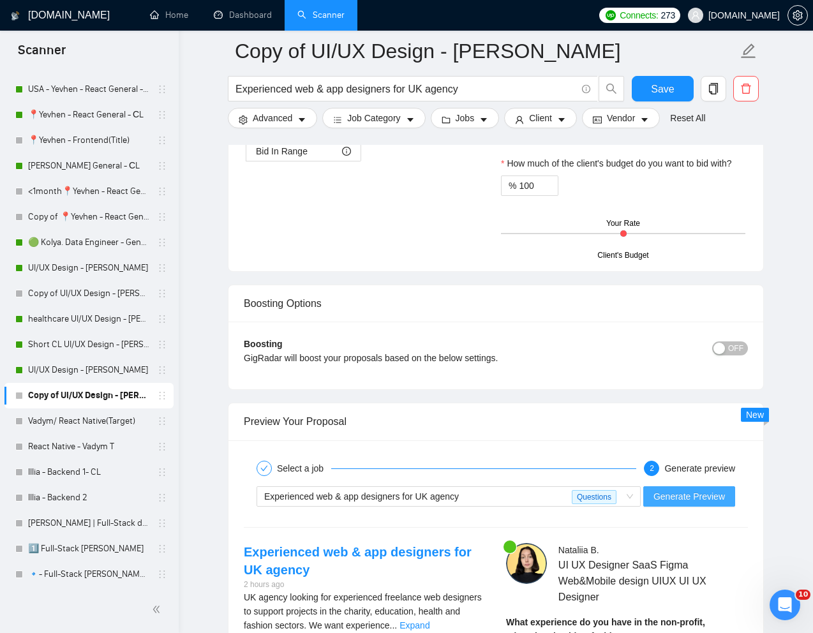
click at [611, 495] on span "Generate Preview" at bounding box center [688, 496] width 71 height 14
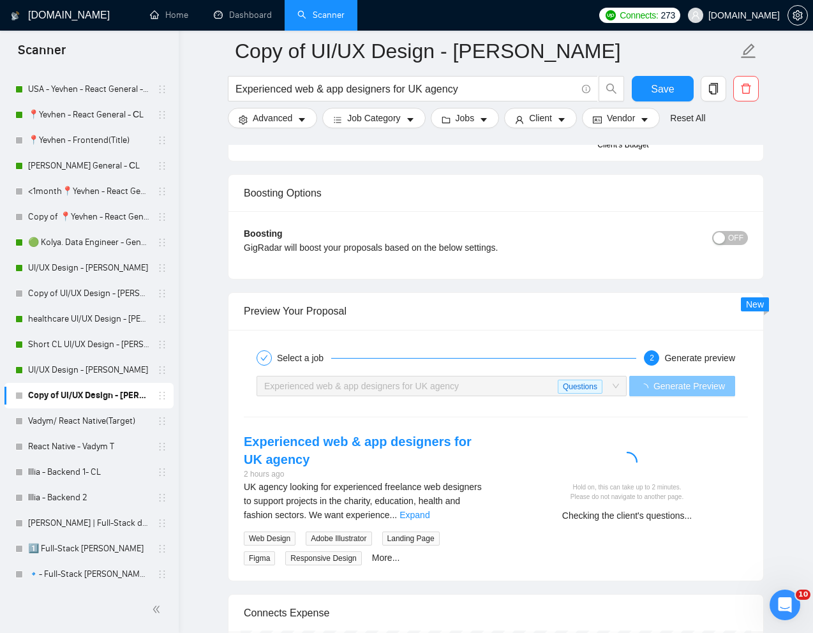
scroll to position [2355, 0]
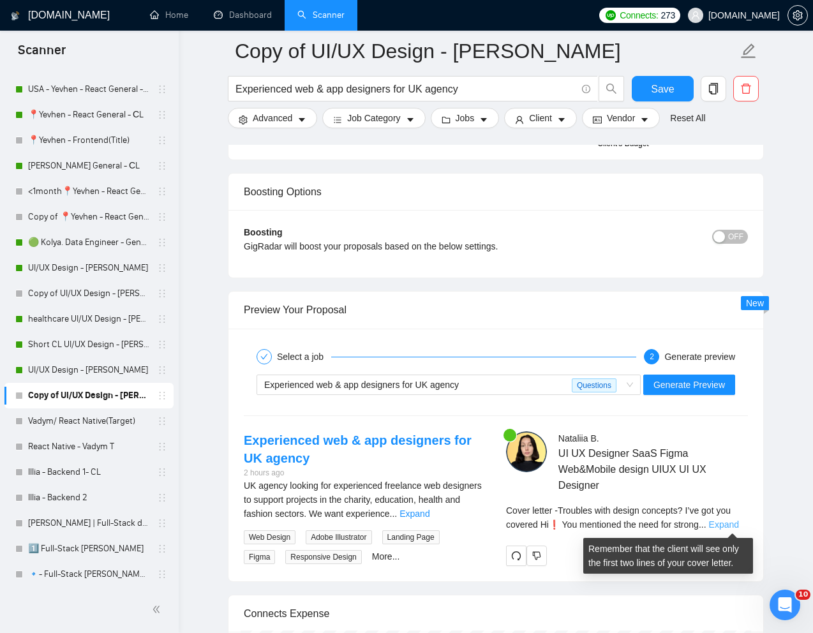
click at [611, 525] on link "Expand" at bounding box center [724, 524] width 30 height 10
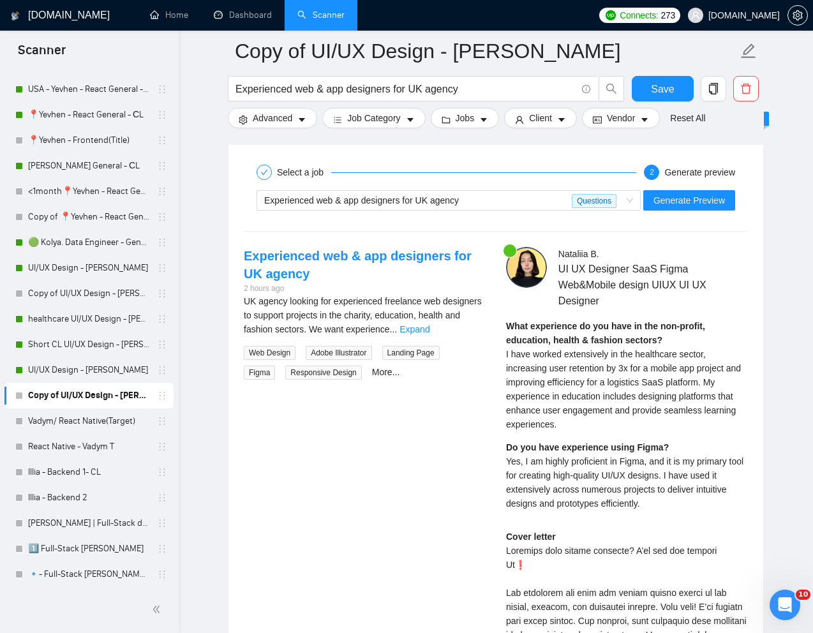
scroll to position [2525, 0]
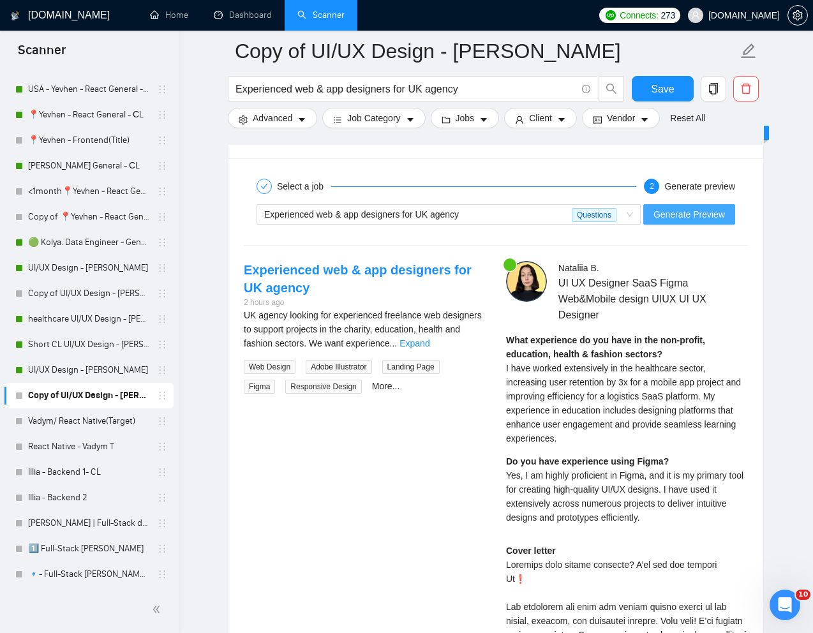
click at [611, 217] on span "Generate Preview" at bounding box center [688, 214] width 71 height 14
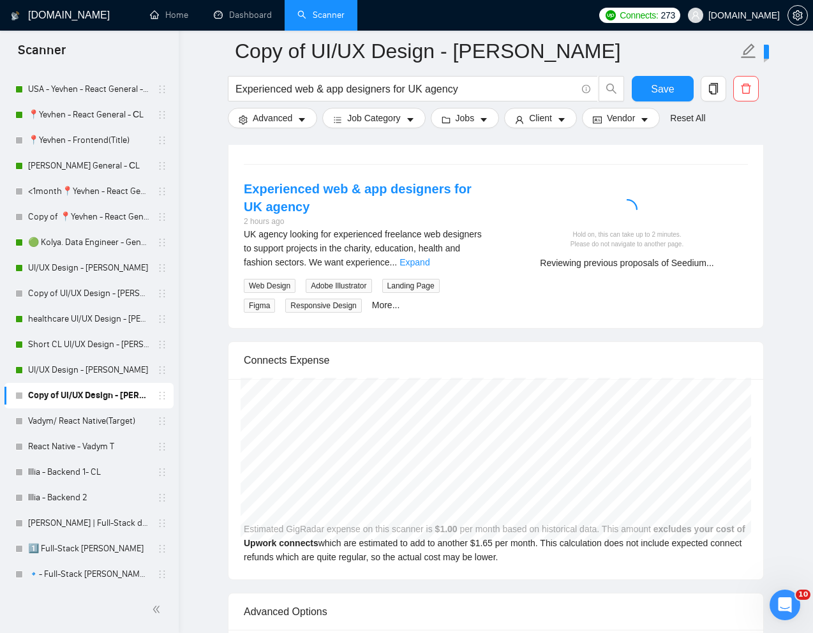
scroll to position [2607, 0]
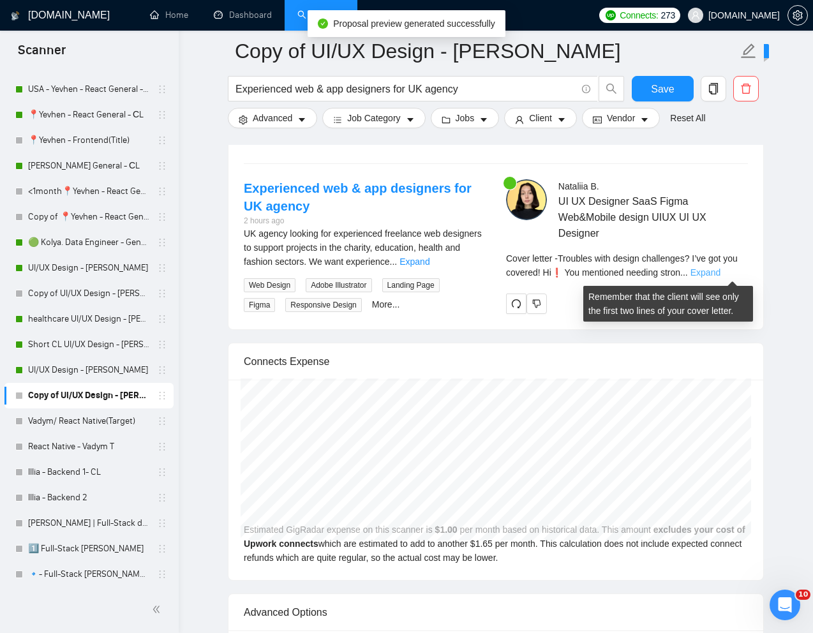
click at [611, 269] on link "Expand" at bounding box center [705, 272] width 30 height 10
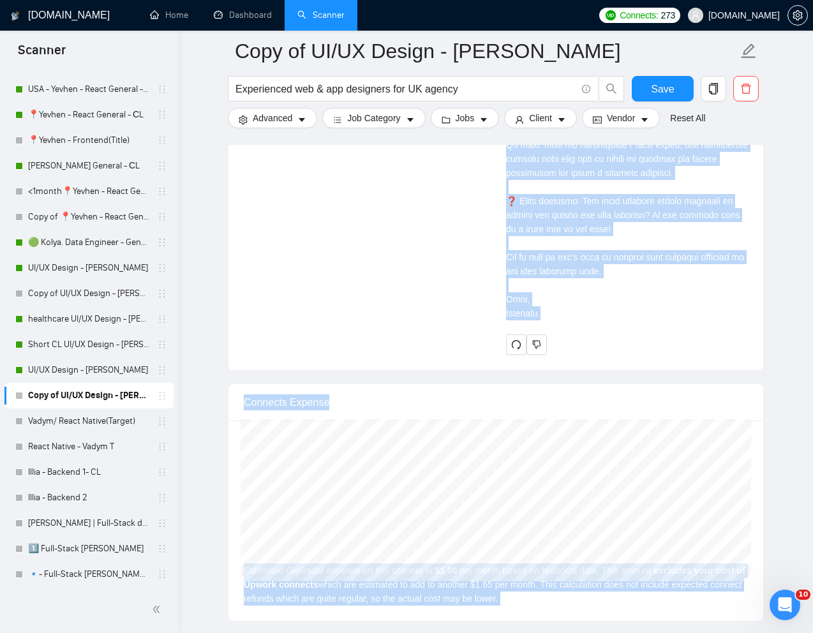
scroll to position [3261, 0]
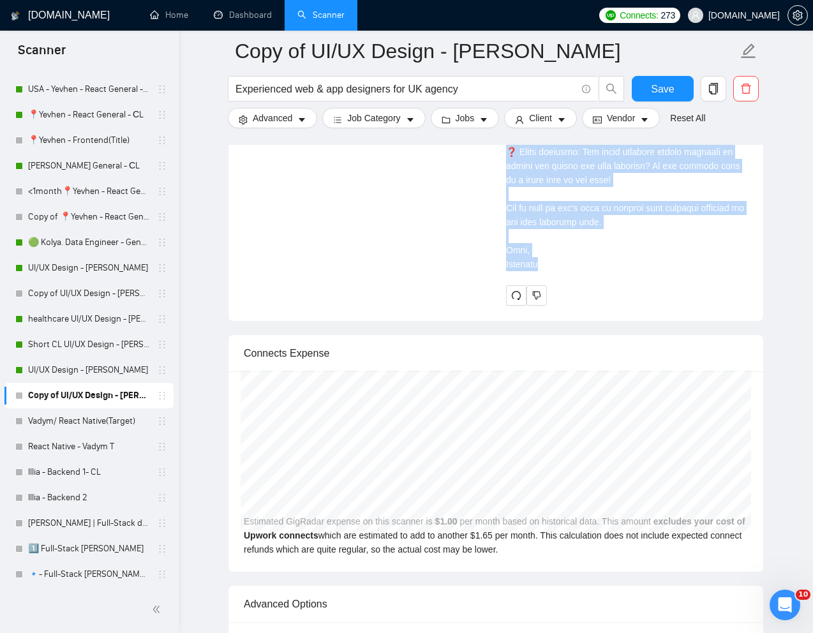
drag, startPoint x: 505, startPoint y: 278, endPoint x: 589, endPoint y: 279, distance: 84.2
click at [589, 271] on div "Cover letter" at bounding box center [627, 25] width 242 height 491
copy div "Troubles with design challenges? I’ve got you covered! Hi❗ You mentioned needin…"
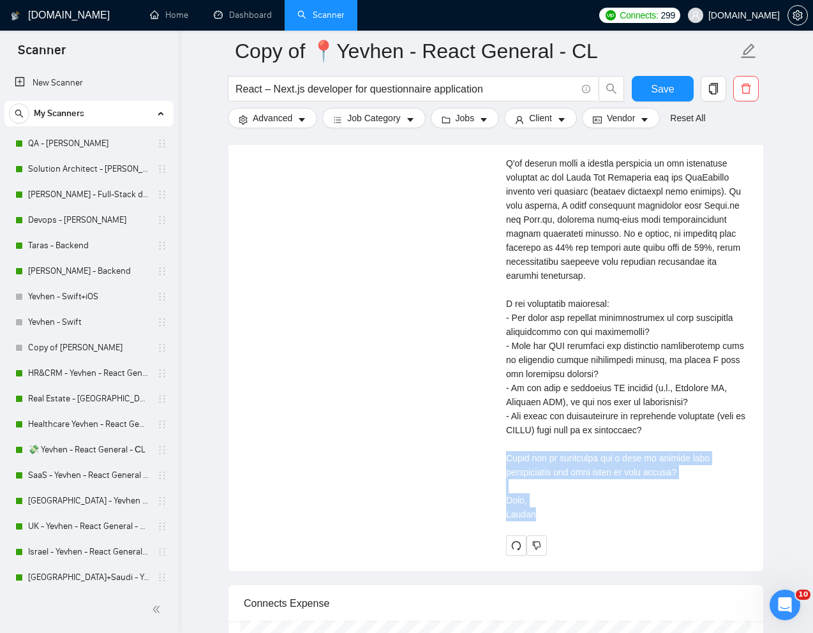
scroll to position [225, 0]
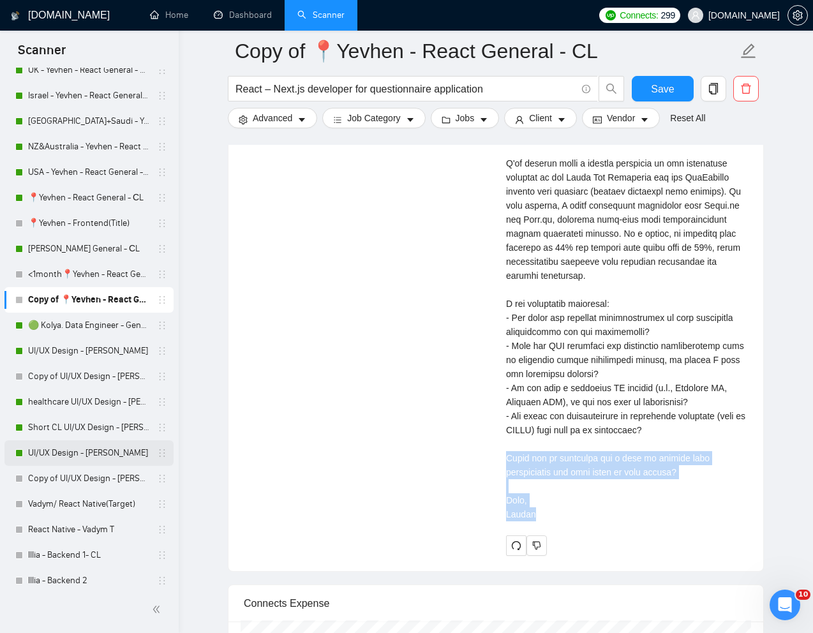
click at [64, 447] on link "UI/UX Design - [PERSON_NAME]" at bounding box center [88, 453] width 121 height 26
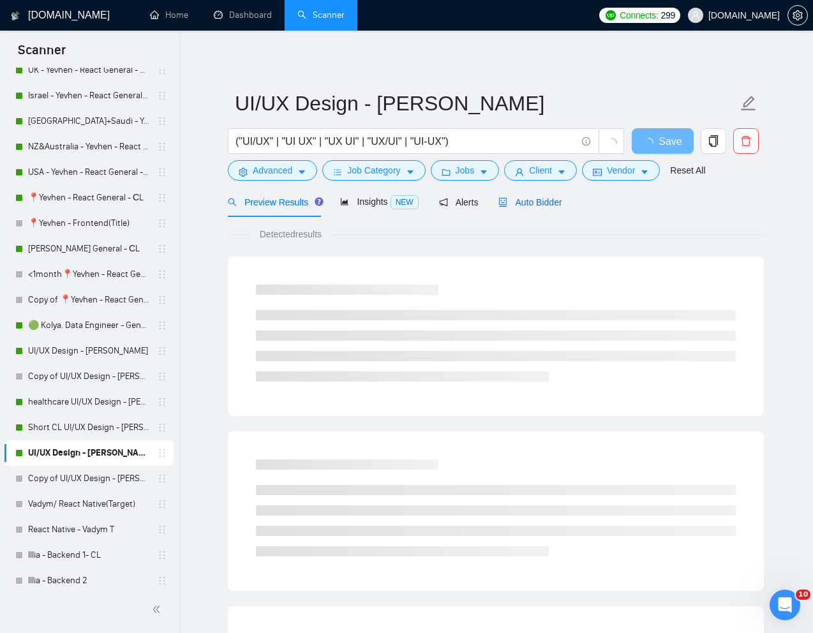
click at [551, 195] on div "Auto Bidder" at bounding box center [529, 202] width 63 height 14
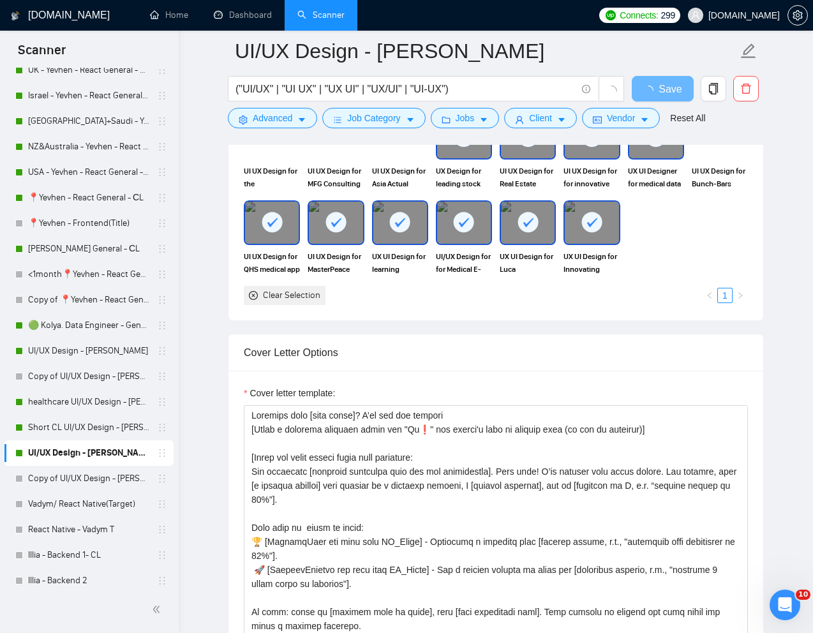
scroll to position [1376, 0]
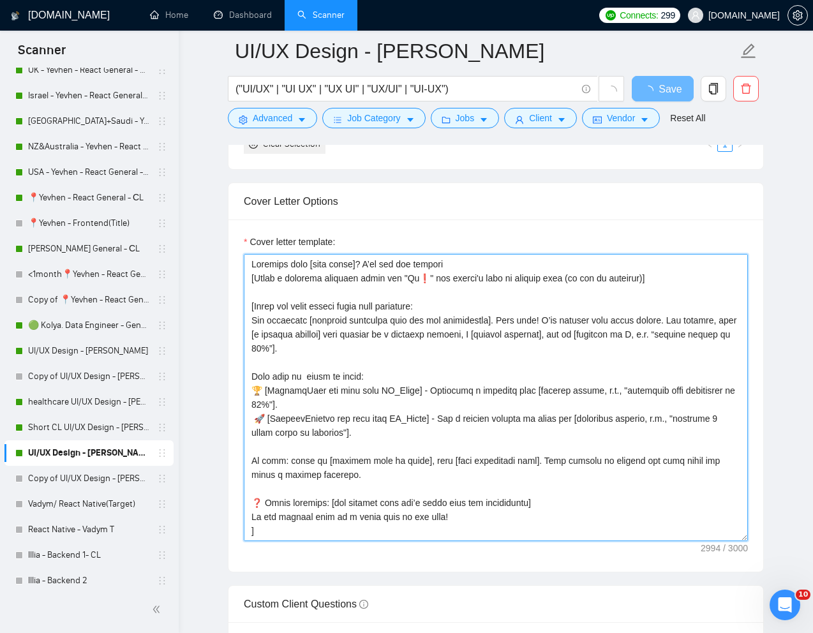
click at [448, 441] on textarea "Cover letter template:" at bounding box center [496, 397] width 504 height 287
